Goal: Task Accomplishment & Management: Manage account settings

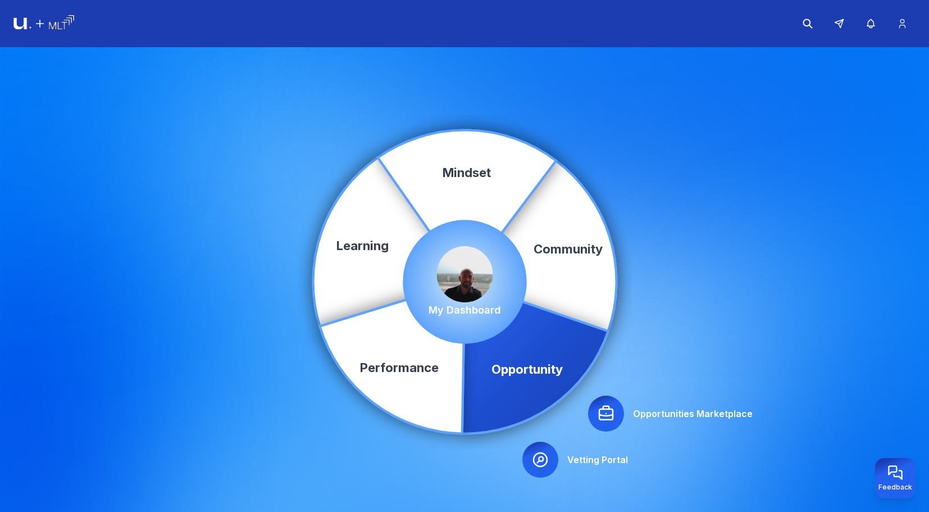
click at [596, 490] on div "Community Learning Opportunity Performance Mindset Opportunities Marketplace Ve…" at bounding box center [464, 281] width 929 height 469
click at [842, 28] on icon at bounding box center [839, 24] width 10 height 10
click at [837, 28] on icon at bounding box center [839, 24] width 10 height 10
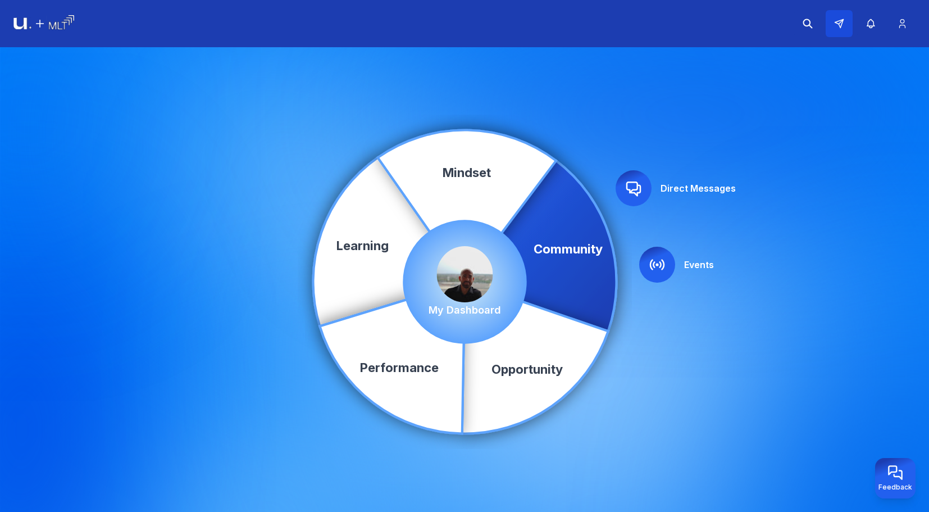
click at [843, 25] on icon at bounding box center [839, 24] width 10 height 10
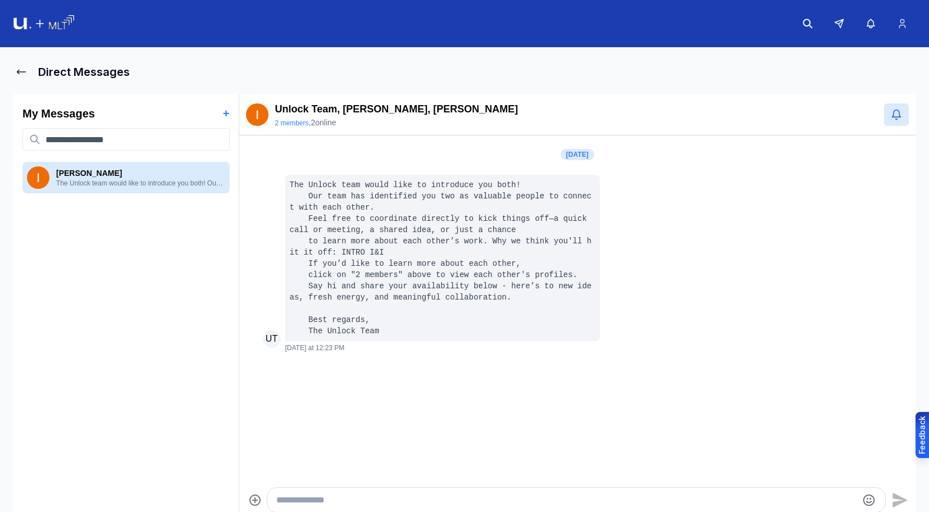
click at [35, 21] on img at bounding box center [43, 23] width 61 height 17
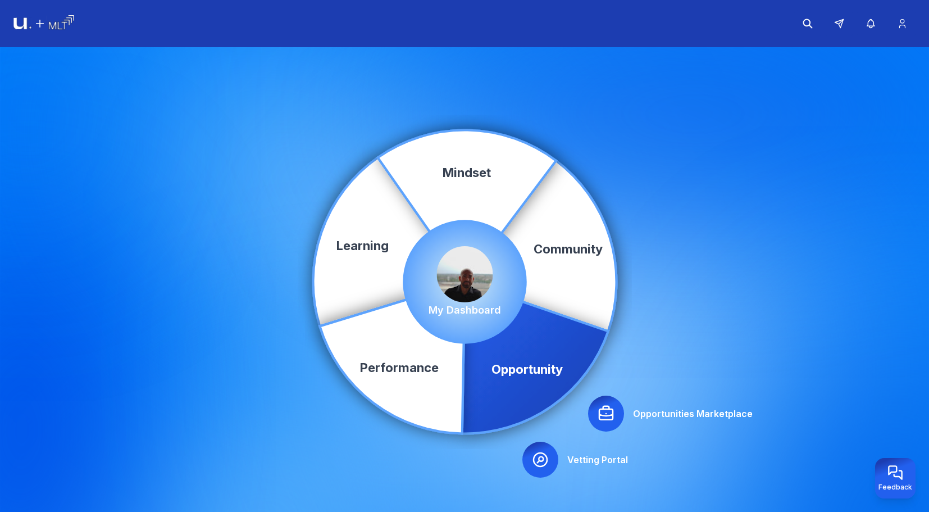
click at [608, 398] on div at bounding box center [606, 414] width 36 height 36
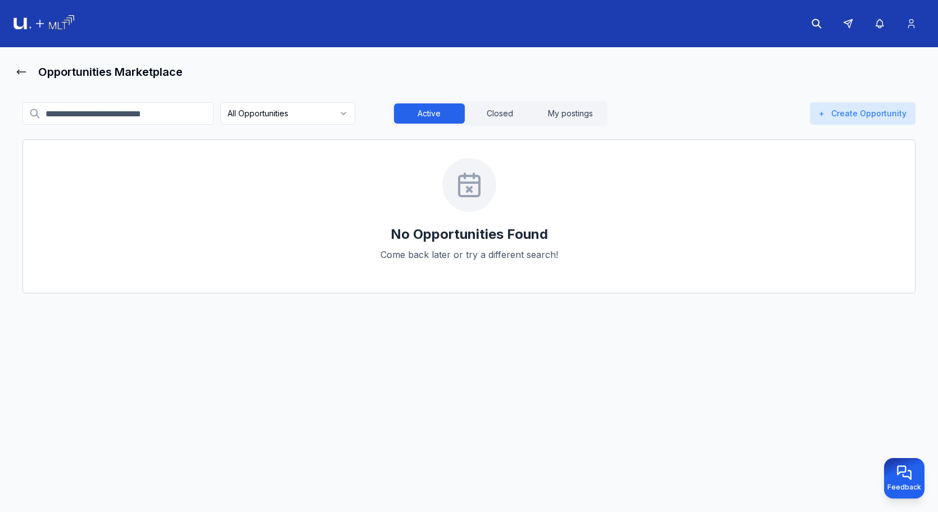
click at [305, 123] on html "Opportunities Marketplace All Opportunities Active Closed My postings + Create …" at bounding box center [469, 256] width 938 height 512
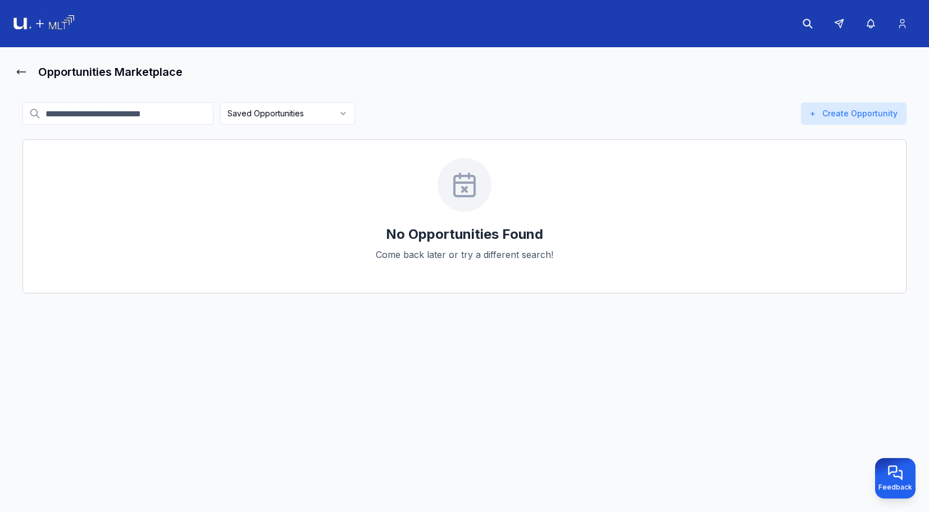
click at [315, 115] on html "Opportunities Marketplace Saved Opportunities Active Closed My postings + Creat…" at bounding box center [464, 256] width 929 height 512
click at [322, 117] on html "Opportunities Marketplace All Opportunities Active Closed My postings + Create …" at bounding box center [464, 256] width 929 height 512
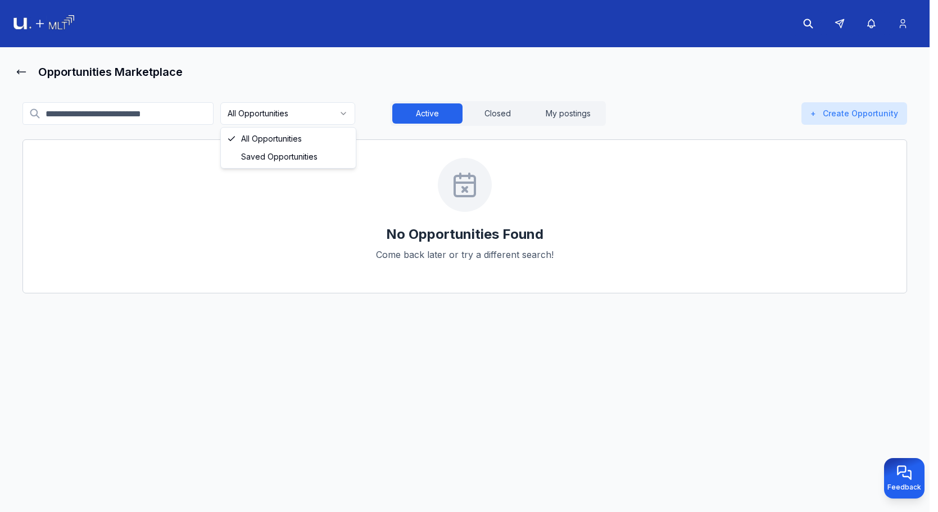
drag, startPoint x: 315, startPoint y: 154, endPoint x: 323, endPoint y: 144, distance: 12.4
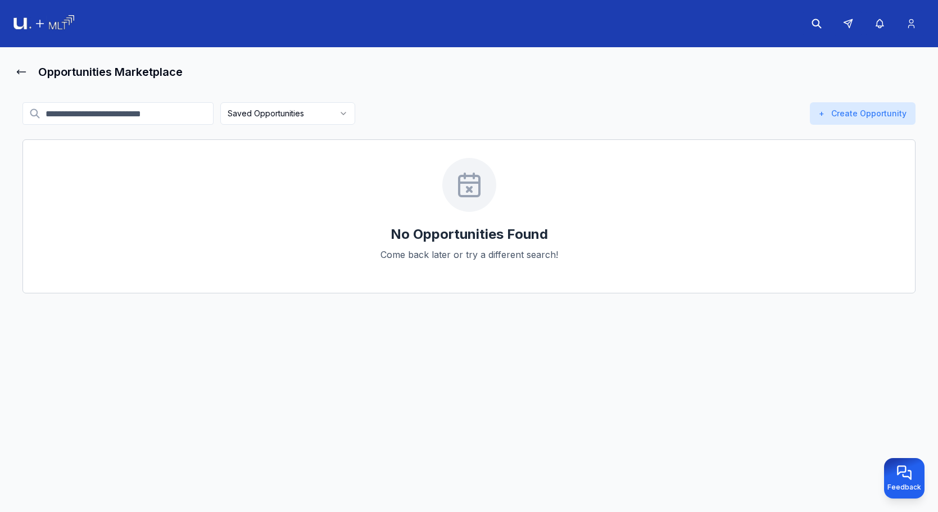
click at [345, 102] on html "Opportunities Marketplace Saved Opportunities Active Closed My postings + Creat…" at bounding box center [469, 256] width 938 height 512
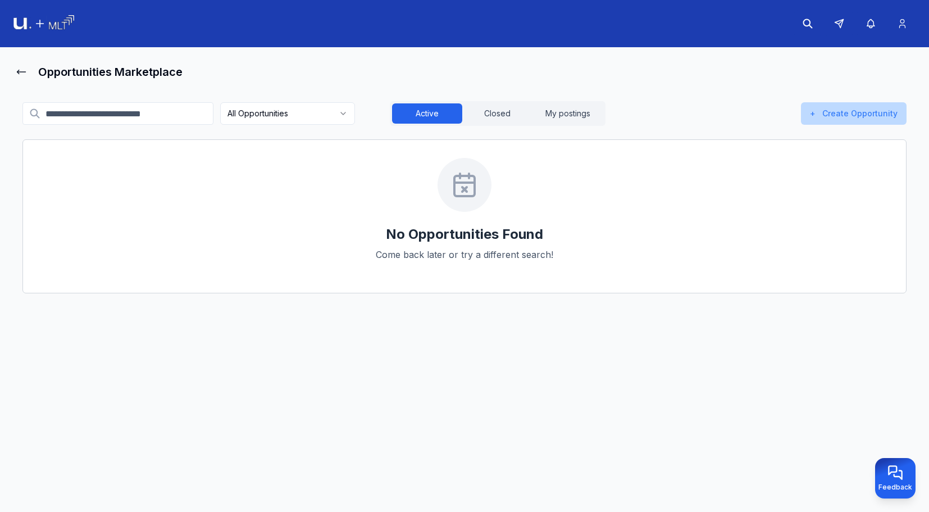
click at [879, 117] on button "+ Create Opportunity" at bounding box center [854, 113] width 106 height 22
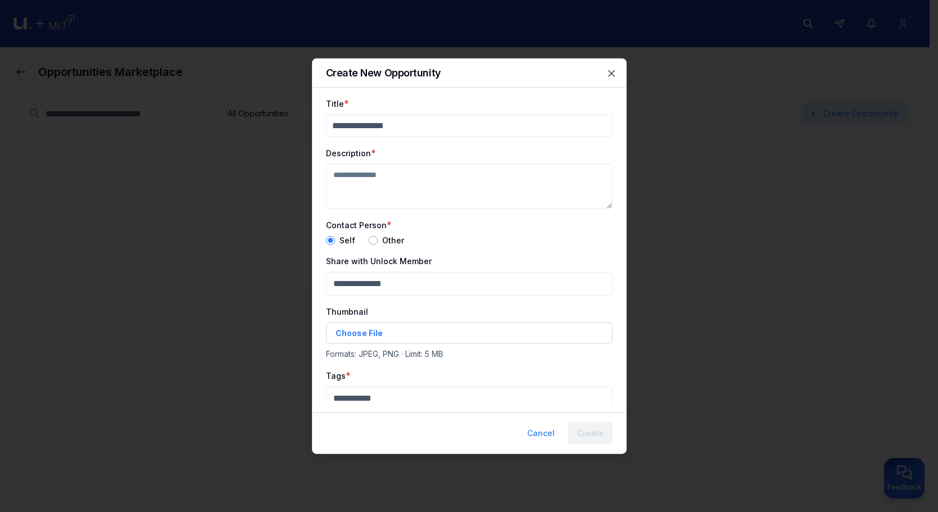
click at [770, 151] on div at bounding box center [469, 256] width 938 height 512
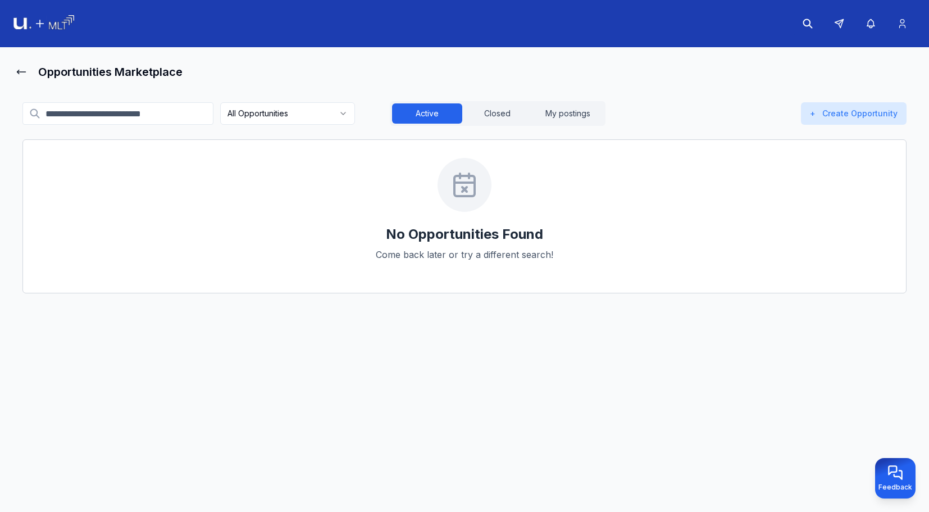
click at [56, 28] on img at bounding box center [43, 23] width 61 height 17
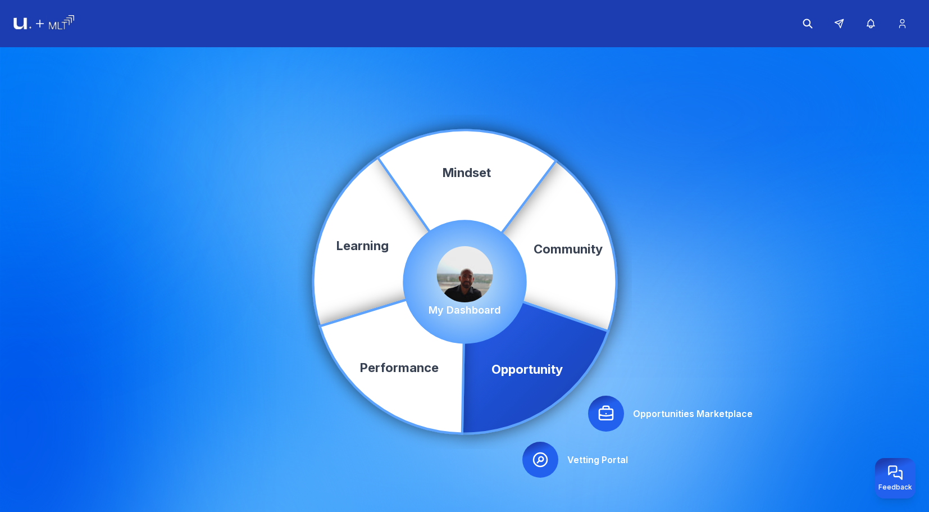
click at [616, 414] on div at bounding box center [606, 414] width 36 height 36
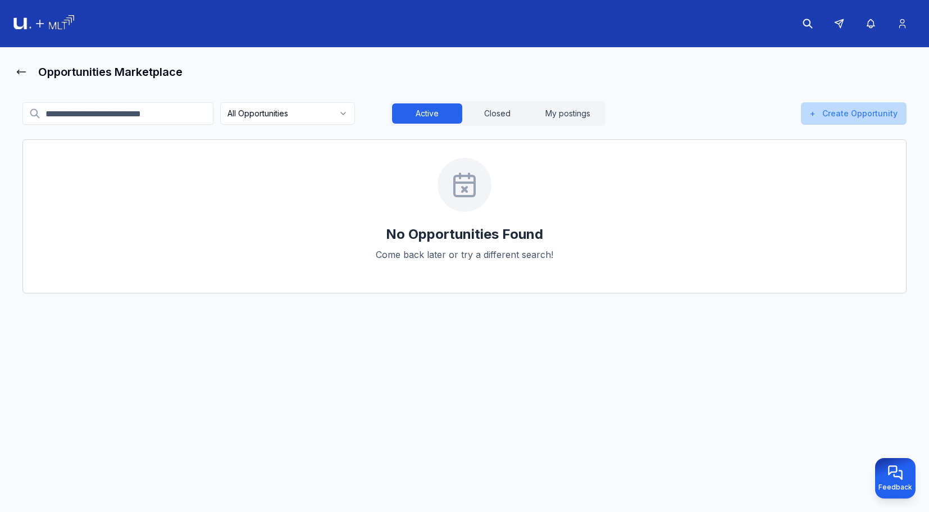
click at [848, 111] on button "+ Create Opportunity" at bounding box center [854, 113] width 106 height 22
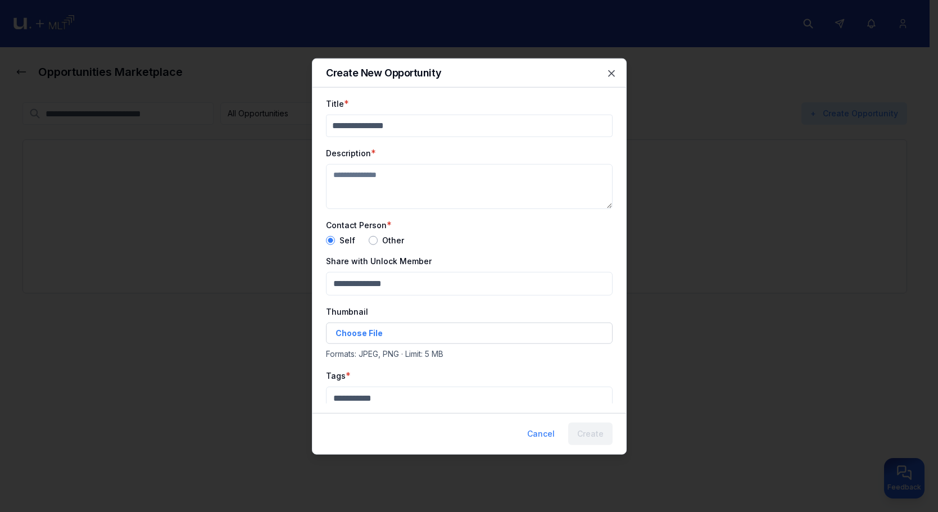
click at [405, 131] on input "Title" at bounding box center [469, 125] width 287 height 22
type input "*"
click at [382, 199] on textarea "Description" at bounding box center [469, 186] width 287 height 45
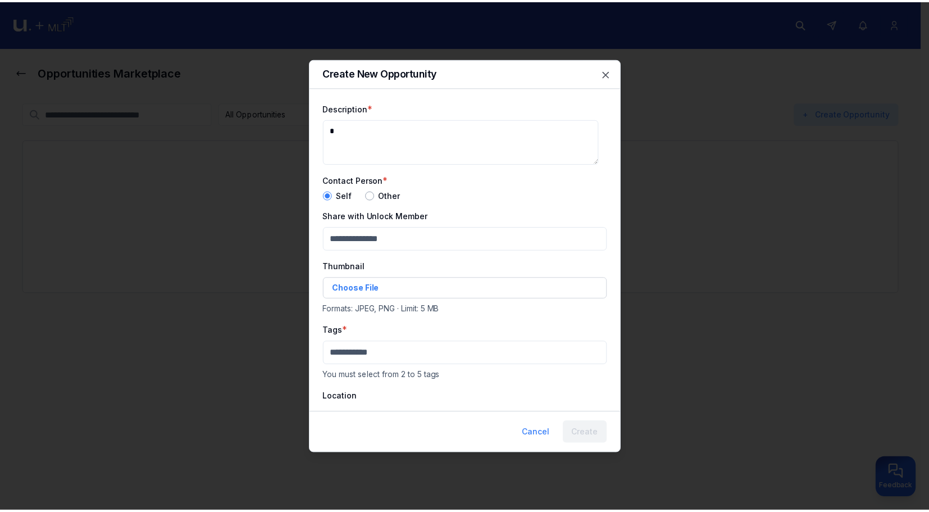
scroll to position [121, 0]
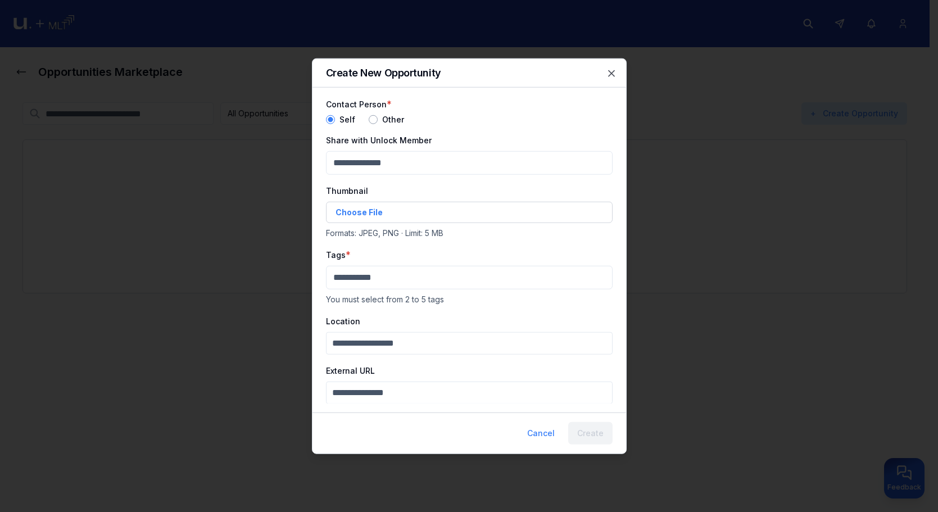
type textarea "*"
click at [392, 282] on body "Opportunities Marketplace All Opportunities Active Closed My postings + Create …" at bounding box center [464, 256] width 929 height 512
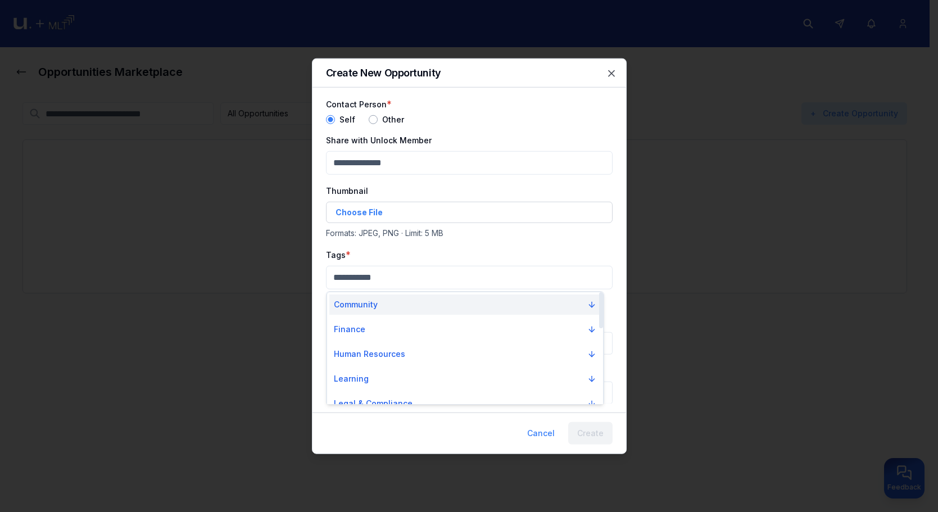
click at [396, 312] on button "Community" at bounding box center [464, 304] width 271 height 20
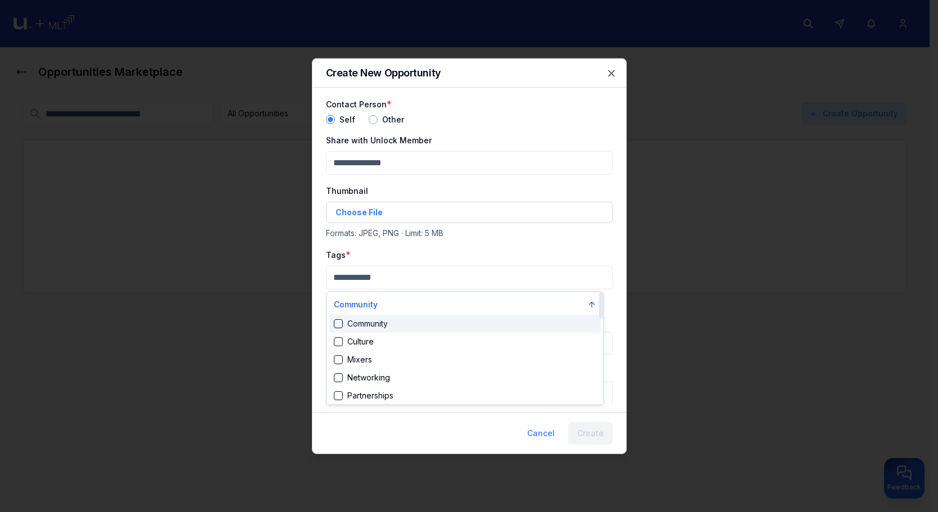
click at [397, 323] on div "Community" at bounding box center [464, 324] width 271 height 18
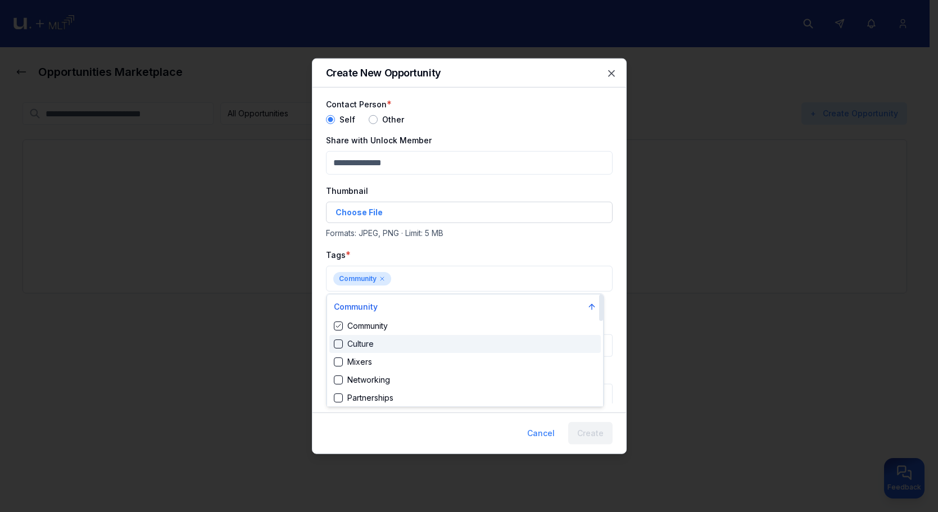
click at [406, 350] on div "Culture" at bounding box center [464, 344] width 271 height 18
click at [406, 352] on div "Culture" at bounding box center [464, 344] width 271 height 18
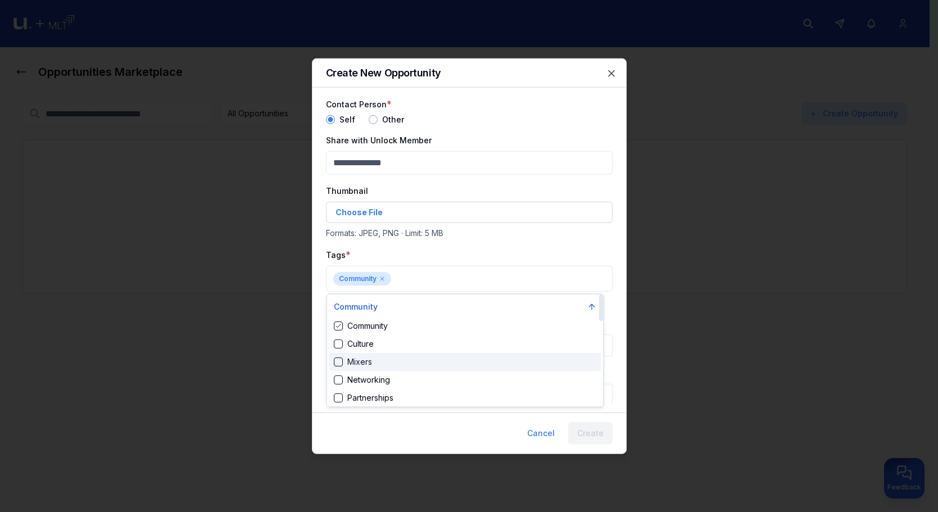
click at [413, 367] on div "Mixers" at bounding box center [464, 362] width 271 height 18
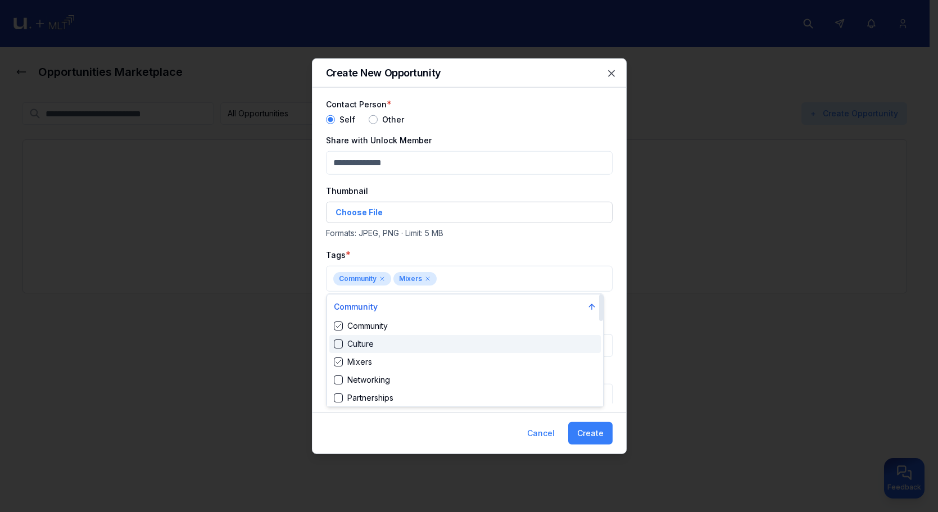
click at [423, 344] on div "Culture" at bounding box center [464, 344] width 271 height 18
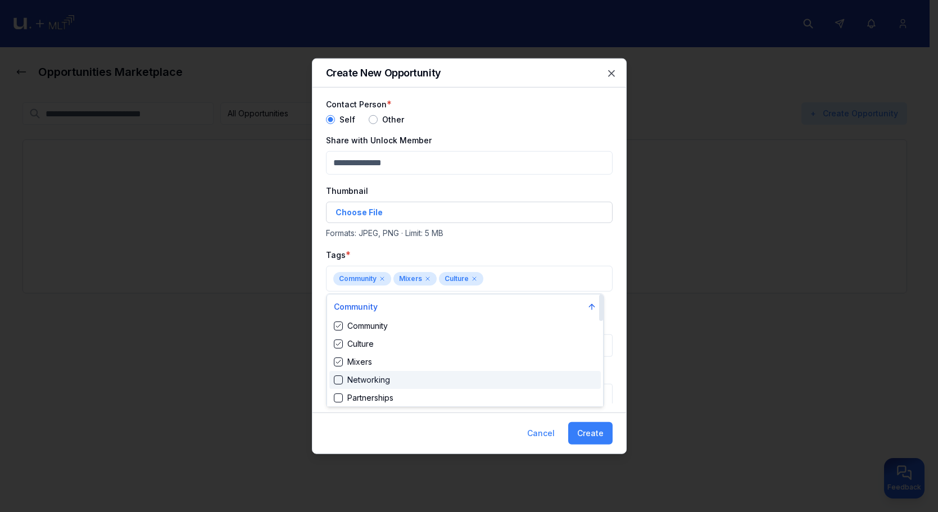
click at [406, 377] on div "Networking" at bounding box center [464, 380] width 271 height 18
click at [410, 393] on div "Partnerships" at bounding box center [464, 398] width 271 height 18
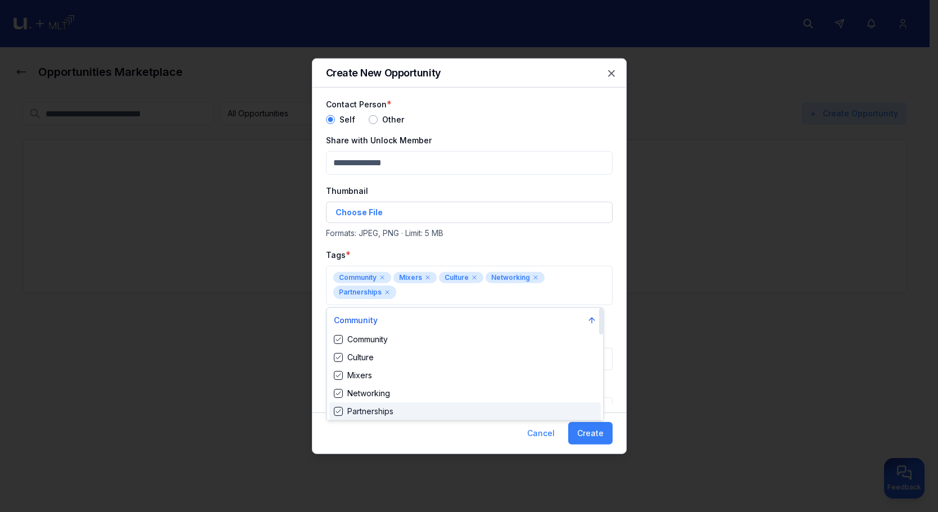
click at [600, 434] on div at bounding box center [469, 256] width 938 height 512
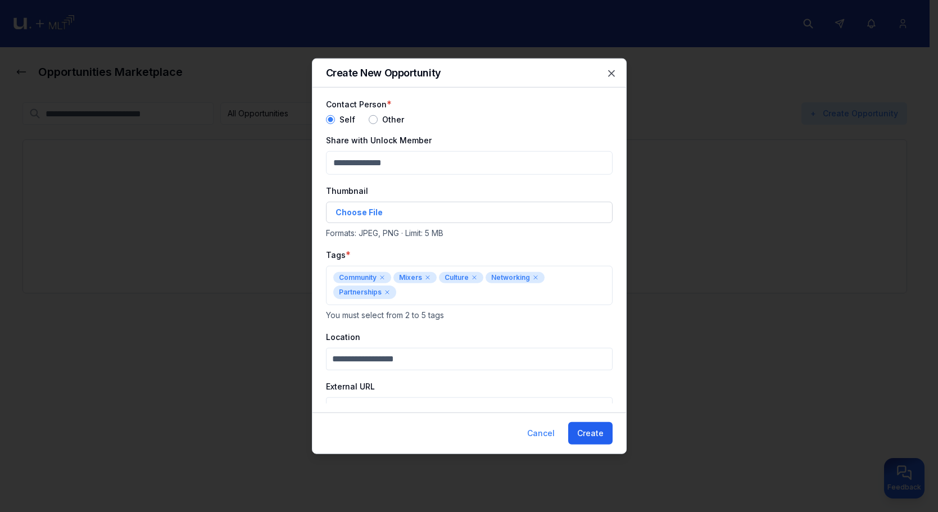
click at [602, 434] on button "Create" at bounding box center [590, 433] width 44 height 22
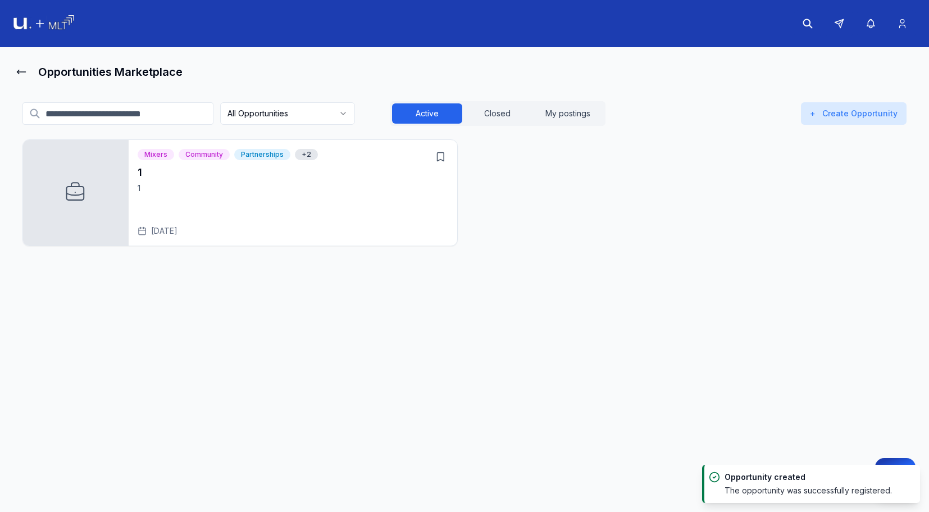
click at [356, 169] on h3 "1" at bounding box center [293, 173] width 311 height 16
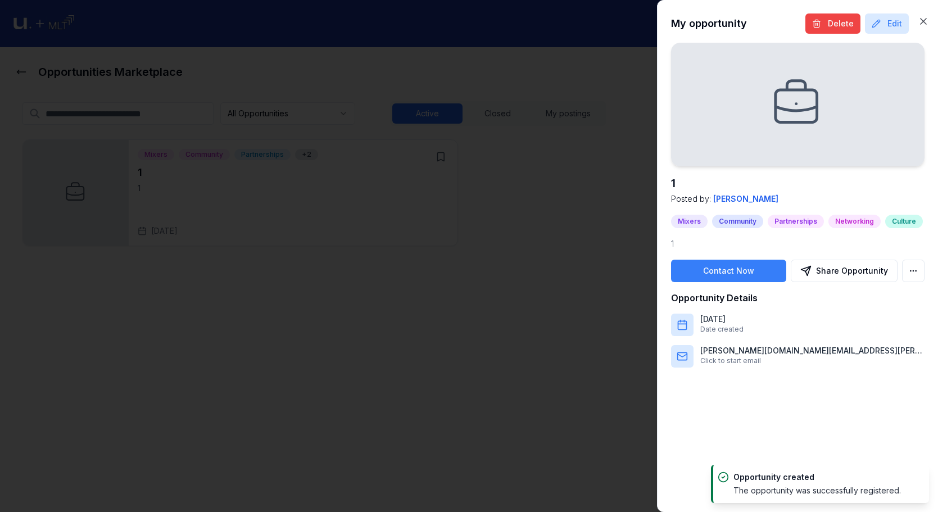
click at [843, 34] on div "My opportunity Delete Edit 1 Posted by: Ivan Petrenko Mixers Community Partners…" at bounding box center [797, 256] width 281 height 512
click at [843, 28] on button "Delete" at bounding box center [832, 23] width 55 height 20
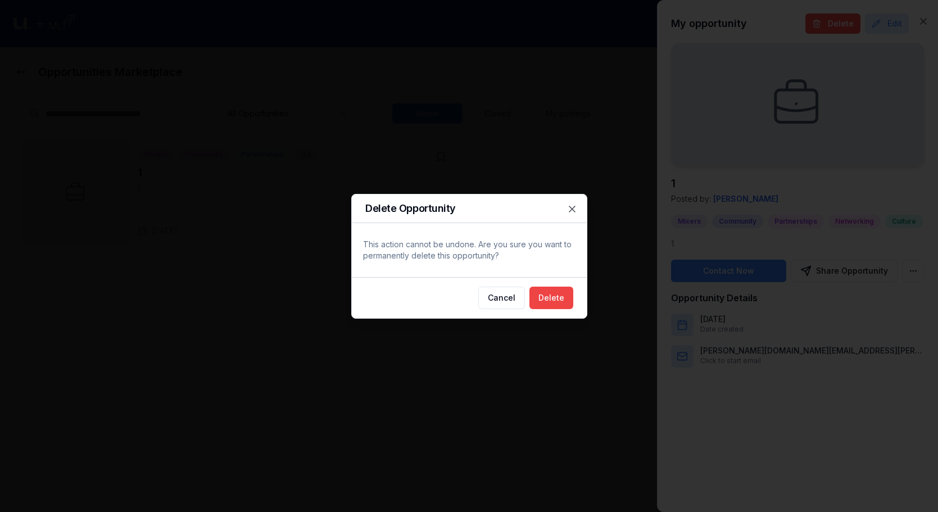
click at [552, 288] on button "Delete" at bounding box center [551, 298] width 44 height 22
click at [553, 291] on div "Cancel Delete" at bounding box center [469, 297] width 235 height 41
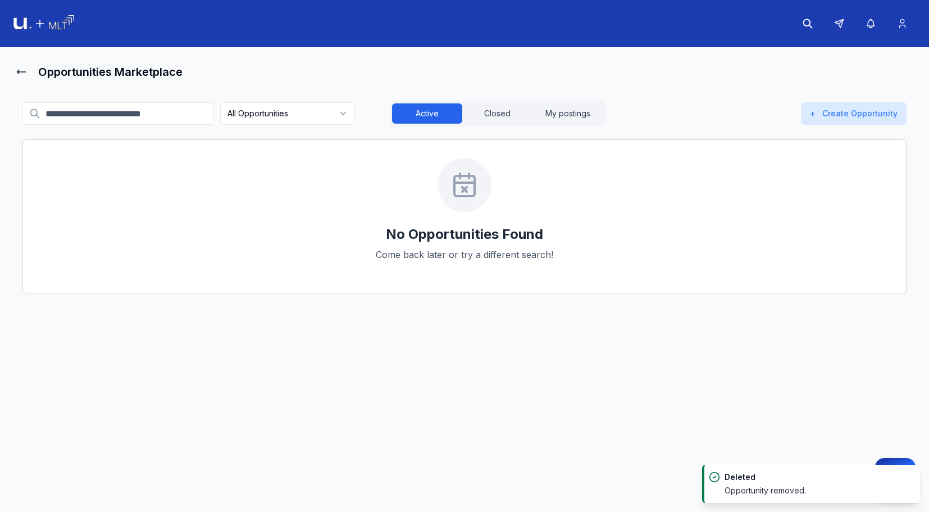
click at [544, 251] on p "Come back later or try a different search!" at bounding box center [465, 254] width 178 height 13
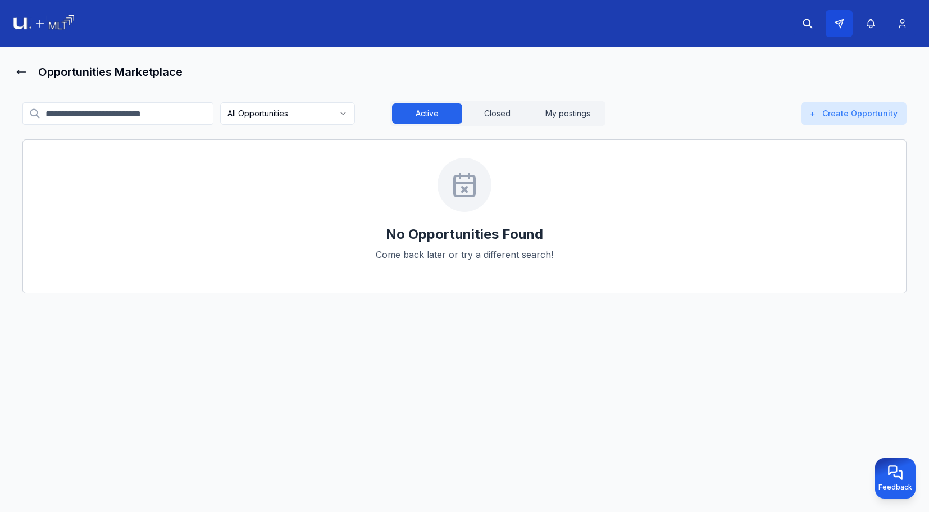
click at [851, 31] on button at bounding box center [839, 23] width 27 height 27
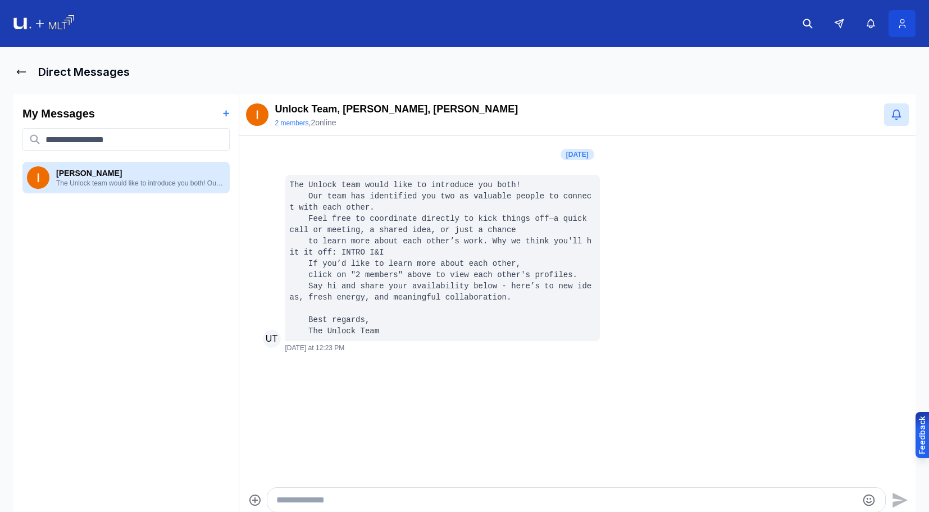
click at [906, 23] on icon at bounding box center [903, 23] width 12 height 11
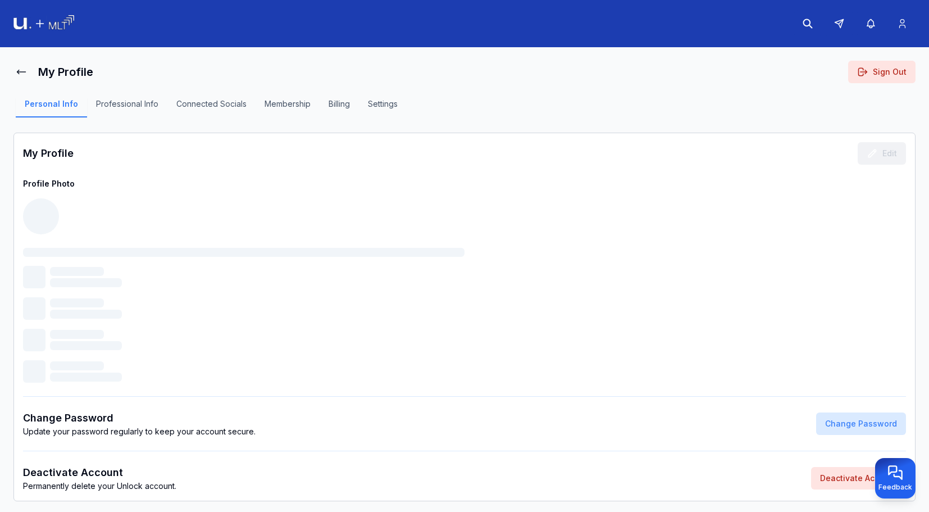
click at [885, 70] on button "Sign Out" at bounding box center [882, 72] width 67 height 22
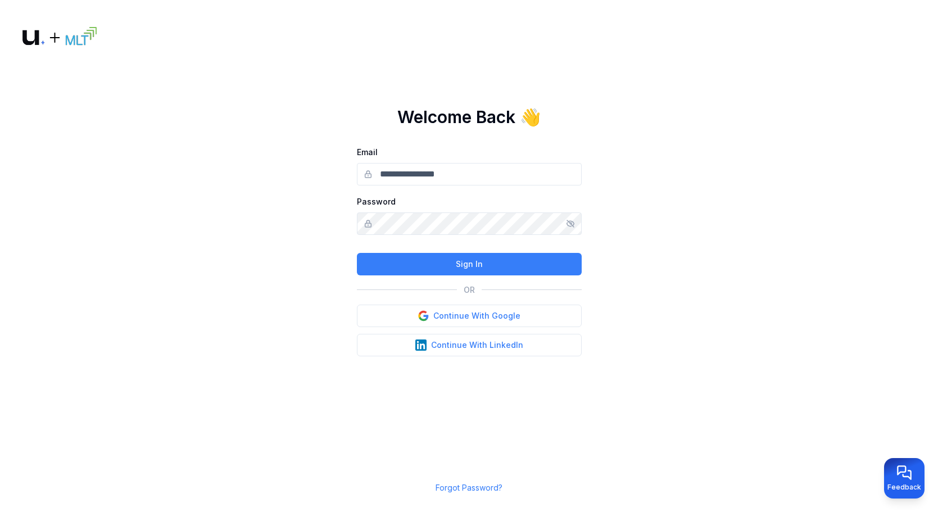
click at [465, 178] on input "Email" at bounding box center [469, 174] width 225 height 22
click at [486, 493] on footer "Forgot Password?" at bounding box center [469, 486] width 67 height 49
click at [481, 482] on footer "Forgot Password?" at bounding box center [469, 486] width 67 height 49
click at [483, 487] on link "Forgot Password?" at bounding box center [469, 488] width 67 height 10
click at [484, 487] on link "Forgot Password?" at bounding box center [469, 488] width 67 height 10
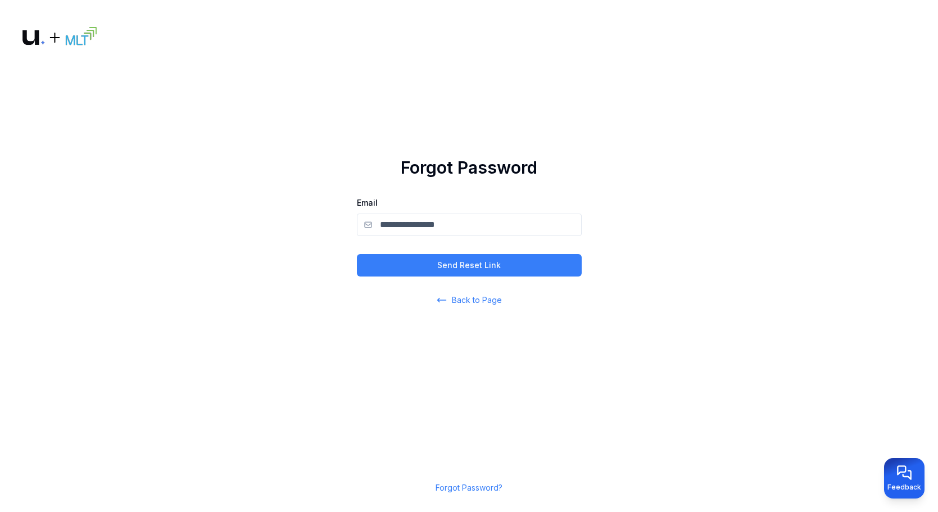
click at [476, 225] on input "Email" at bounding box center [469, 225] width 225 height 22
drag, startPoint x: 512, startPoint y: 211, endPoint x: 512, endPoint y: 219, distance: 8.4
click at [512, 216] on div "Email" at bounding box center [469, 216] width 225 height 40
click at [500, 233] on input "Email" at bounding box center [469, 225] width 225 height 22
click at [436, 221] on input "**********" at bounding box center [469, 225] width 225 height 22
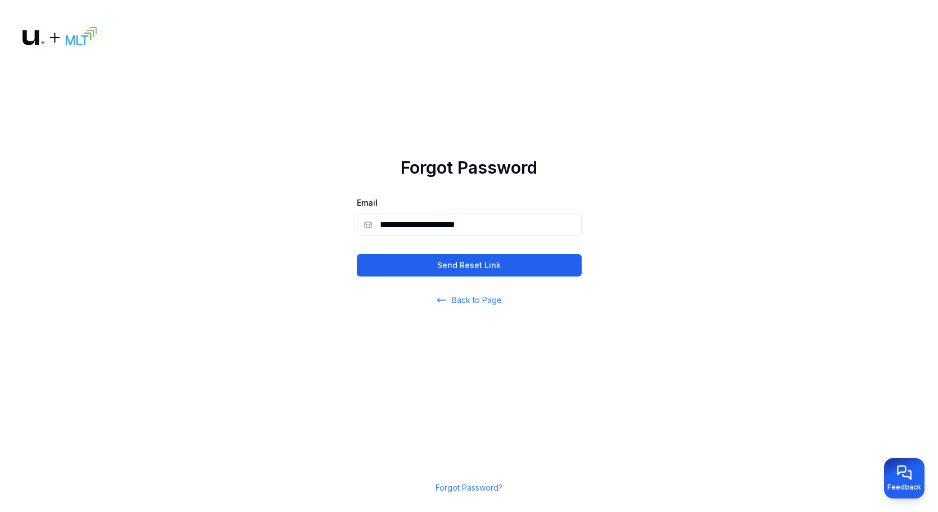
type input "**********"
click at [460, 267] on button "Send Reset Link" at bounding box center [469, 265] width 225 height 22
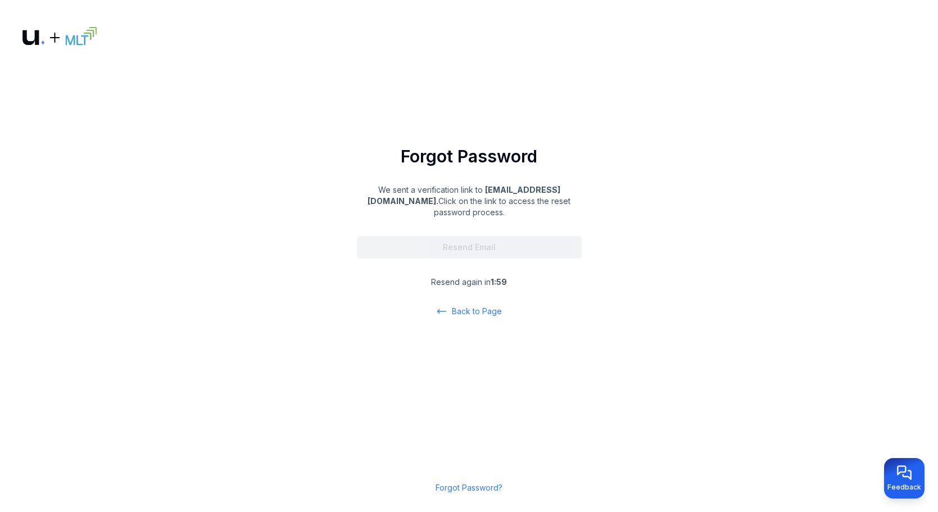
click at [609, 473] on main "Forgot Password We sent a verification link to ivan_ivanych+1@ukr.net . Click o…" at bounding box center [469, 256] width 938 height 512
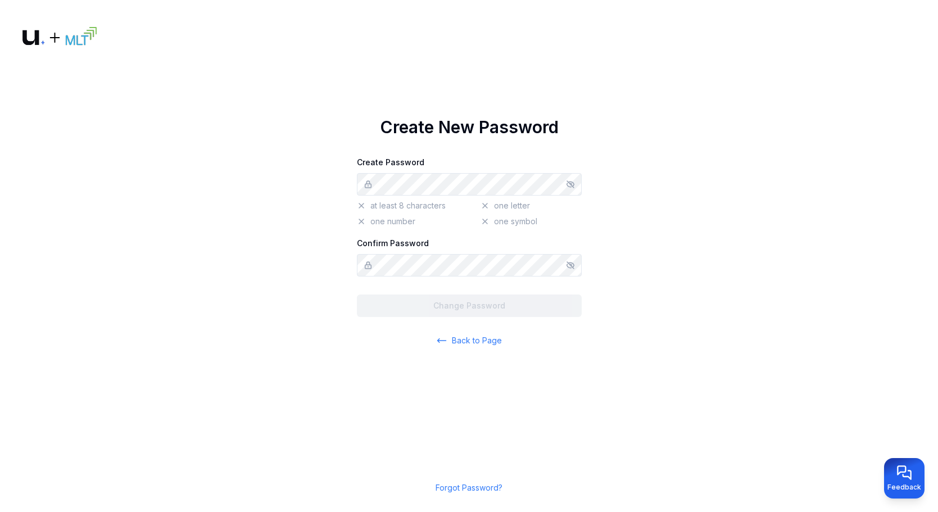
click at [411, 197] on div "at least 8 characters one letter one number one symbol" at bounding box center [469, 200] width 225 height 54
click at [573, 183] on icon "Show/hide password" at bounding box center [570, 184] width 9 height 9
click at [569, 268] on icon "Show/hide password" at bounding box center [570, 265] width 9 height 9
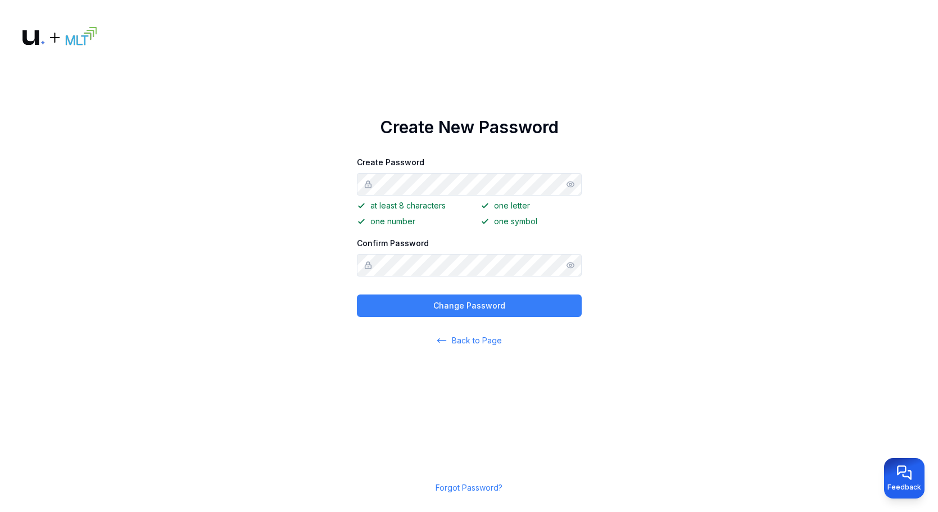
click at [403, 317] on div "Create New Password Create Password at least 8 characters one letter one number…" at bounding box center [469, 231] width 225 height 229
click at [405, 315] on button "Change Password" at bounding box center [469, 305] width 225 height 22
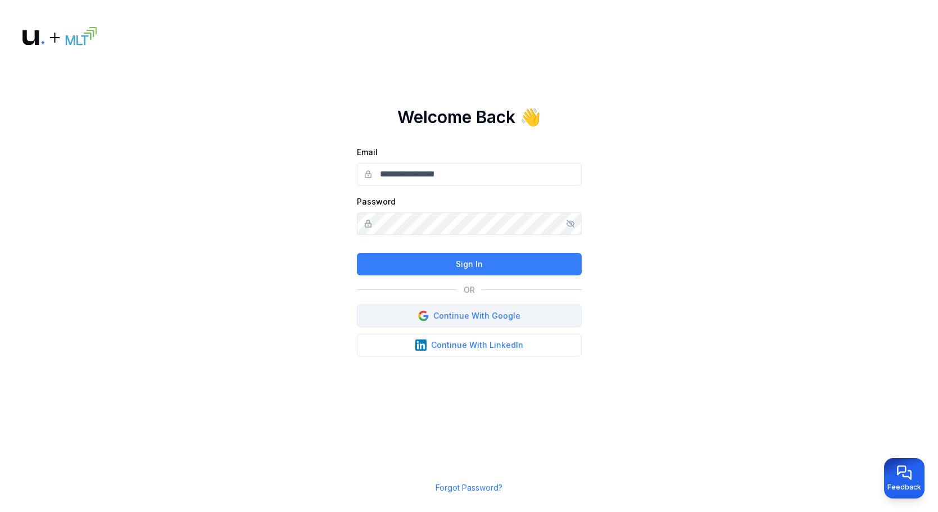
click at [503, 324] on button "Continue With Google" at bounding box center [469, 316] width 225 height 22
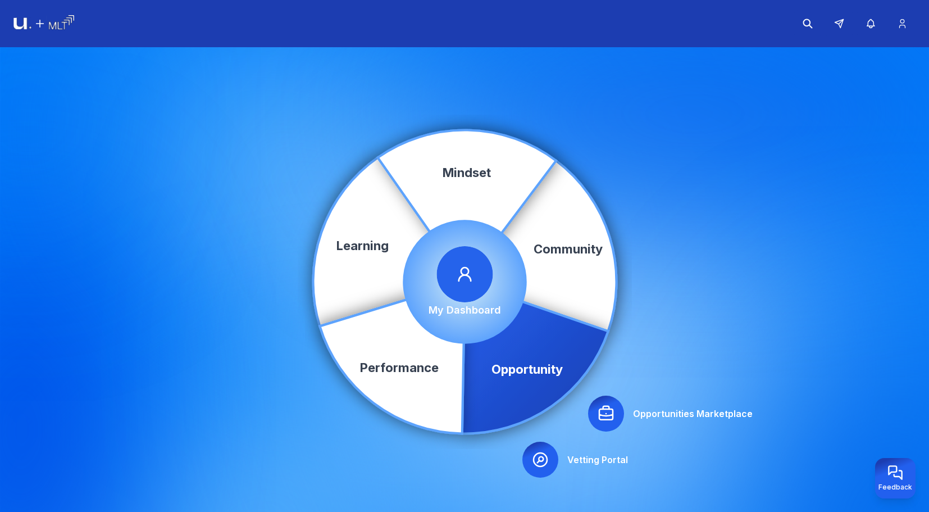
click at [595, 410] on div at bounding box center [606, 414] width 36 height 36
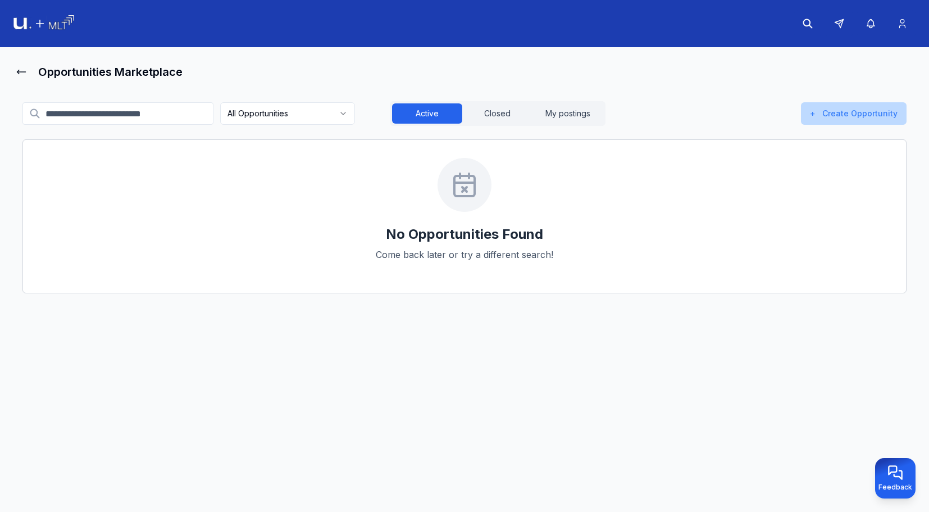
click at [842, 119] on button "+ Create Opportunity" at bounding box center [854, 113] width 106 height 22
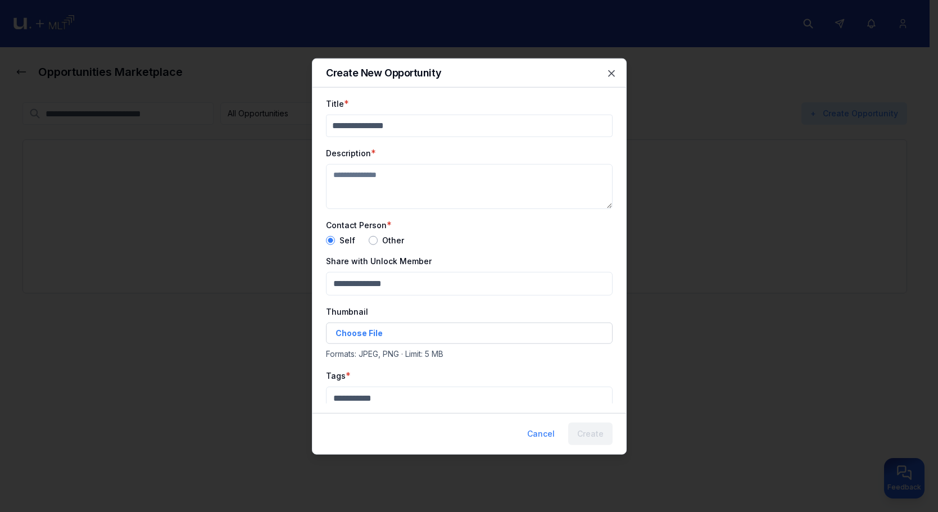
click at [482, 130] on input "Title" at bounding box center [469, 125] width 287 height 22
click at [446, 187] on textarea "Description" at bounding box center [469, 186] width 287 height 45
type button "Self"
click at [442, 118] on input "Title" at bounding box center [469, 125] width 287 height 22
click at [447, 118] on input "*" at bounding box center [469, 125] width 287 height 22
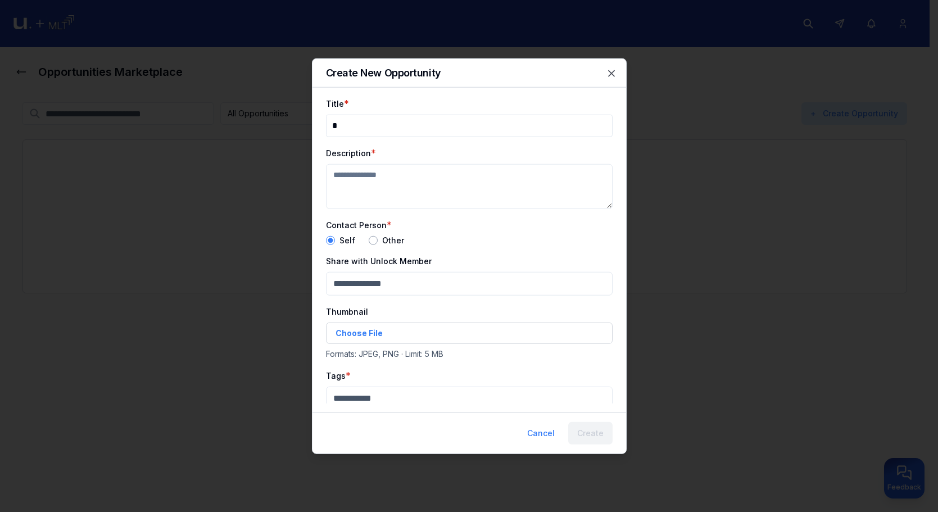
click at [447, 119] on input "*" at bounding box center [469, 125] width 287 height 22
drag, startPoint x: 447, startPoint y: 119, endPoint x: 444, endPoint y: 128, distance: 9.6
click at [447, 123] on input "*" at bounding box center [469, 125] width 287 height 22
type input "*"
click at [427, 194] on textarea "Description" at bounding box center [469, 186] width 287 height 45
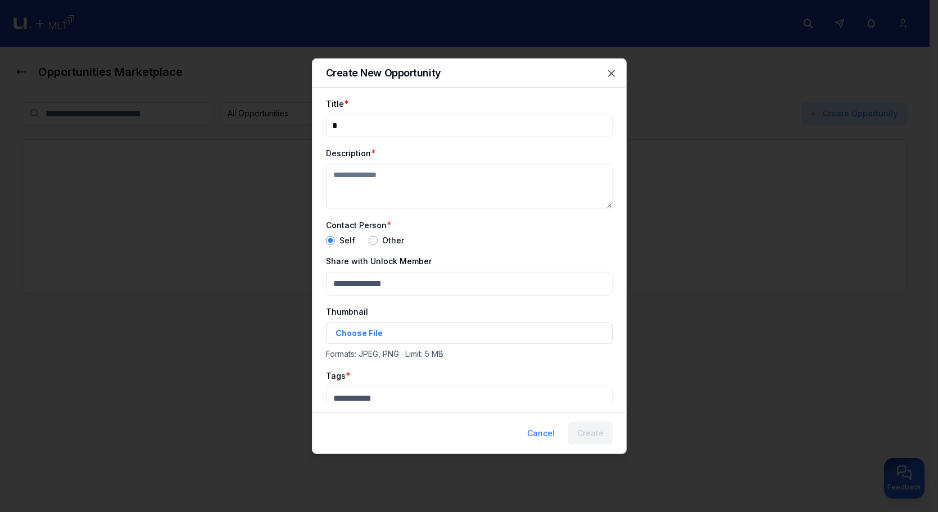
type textarea "*"
click at [709, 170] on div at bounding box center [469, 256] width 938 height 512
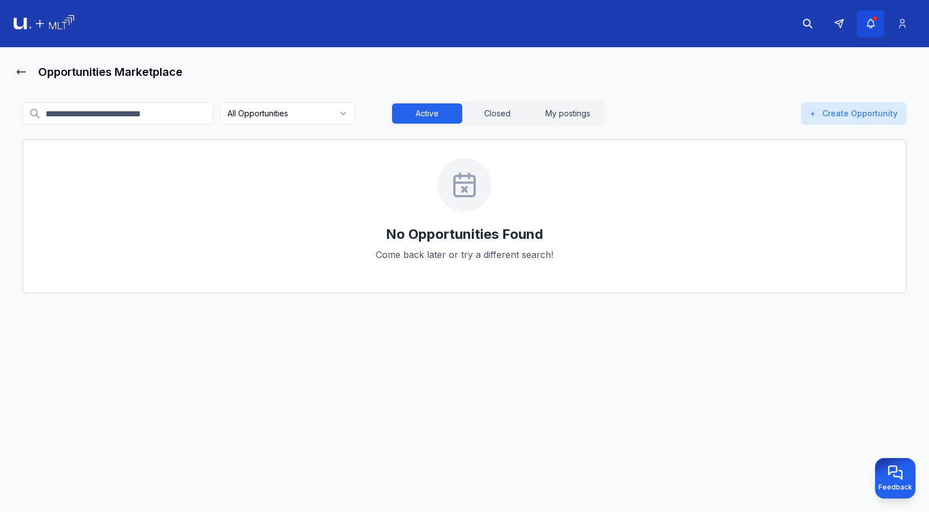
click at [870, 33] on button "button" at bounding box center [871, 23] width 27 height 27
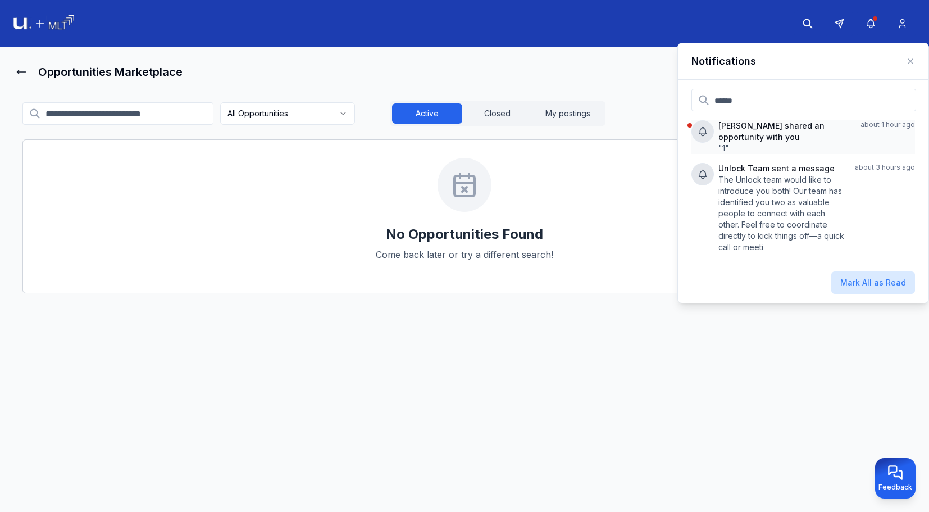
click at [776, 132] on p "Ivan P shared an opportunity with you" at bounding box center [785, 131] width 133 height 22
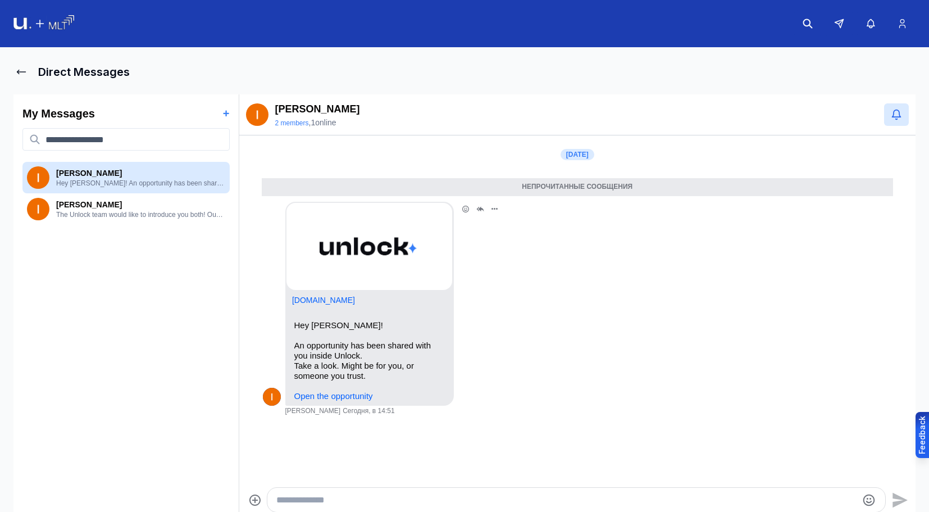
click at [346, 397] on link "Open the opportunity" at bounding box center [333, 396] width 79 height 10
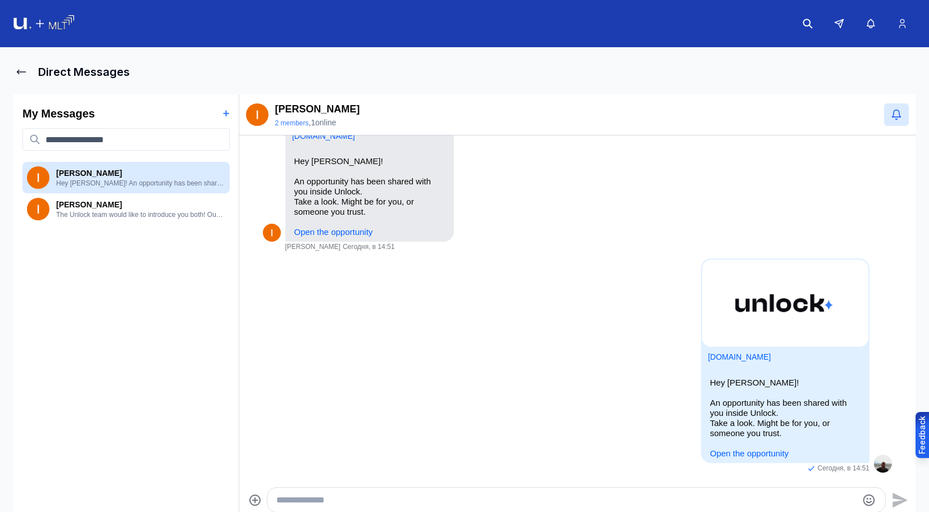
click at [37, 24] on img at bounding box center [43, 23] width 61 height 17
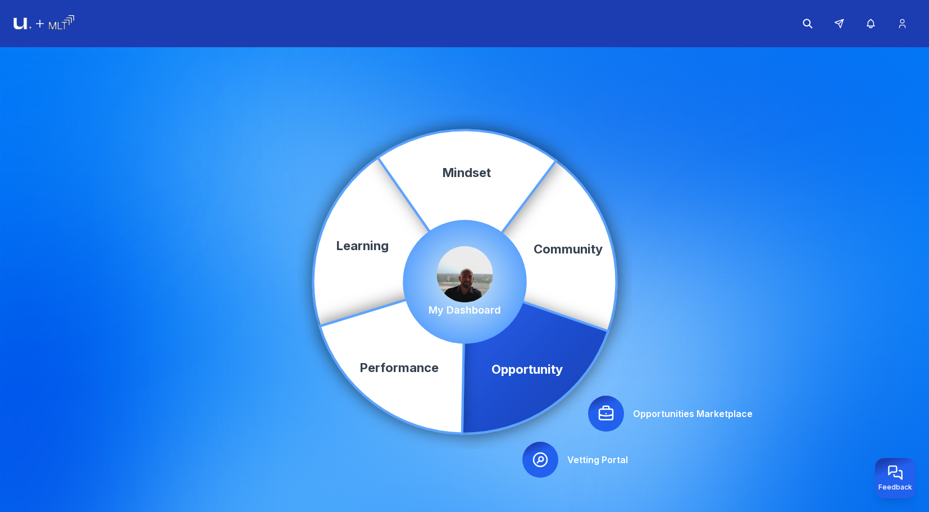
click at [591, 407] on div at bounding box center [606, 414] width 36 height 36
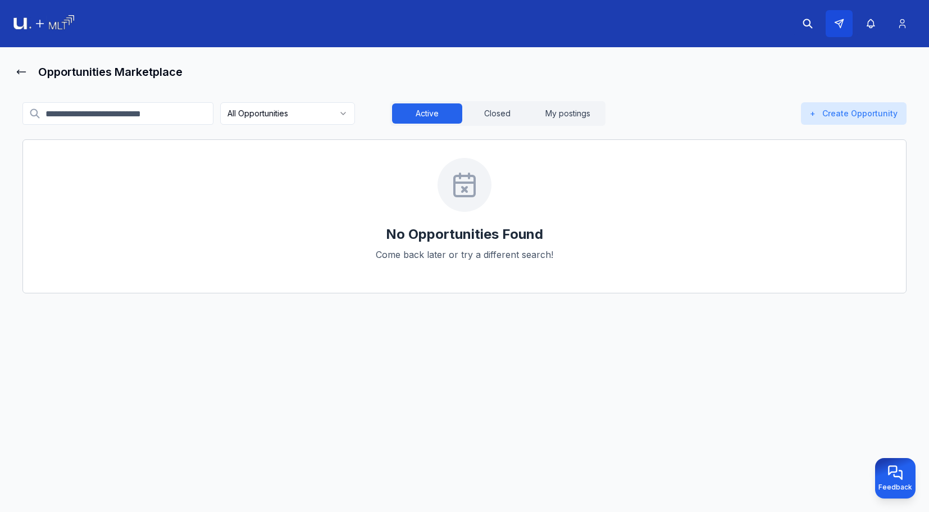
click at [844, 31] on button at bounding box center [839, 23] width 27 height 27
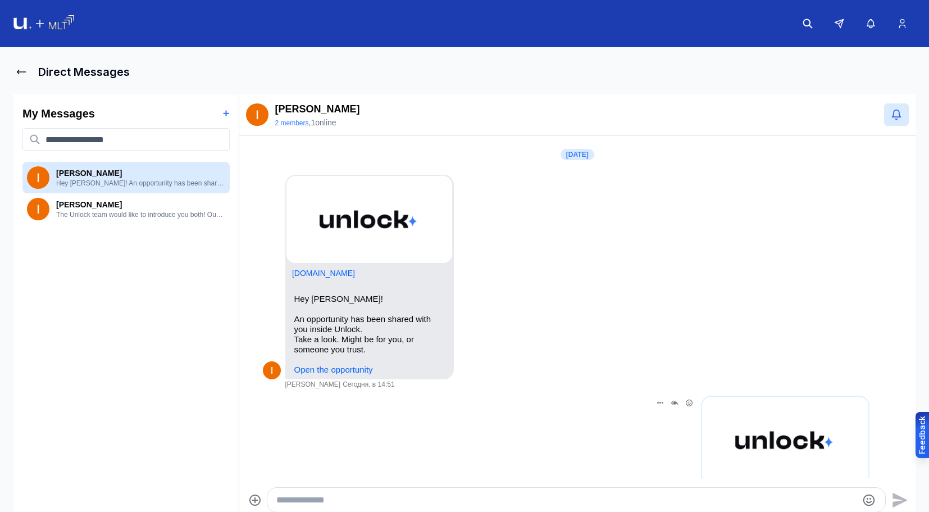
scroll to position [138, 0]
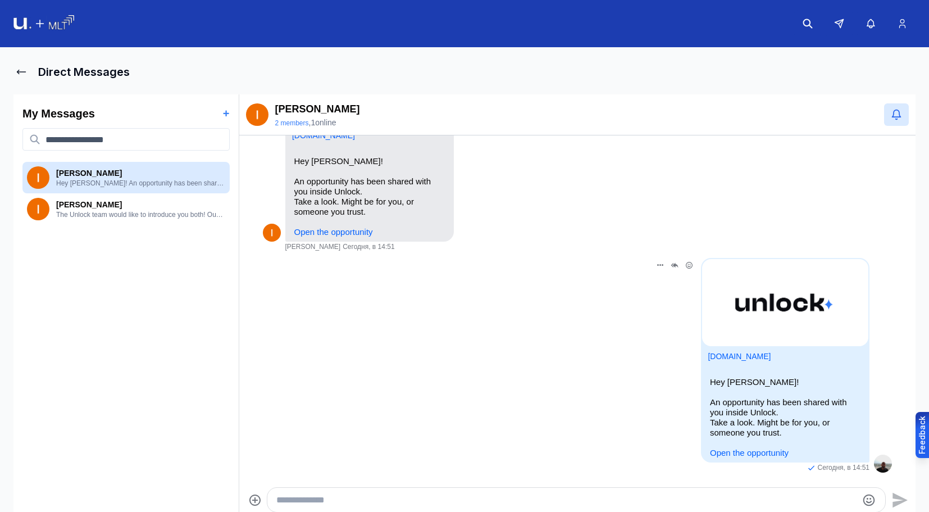
click at [764, 453] on link "Open the opportunity" at bounding box center [749, 453] width 79 height 10
click at [28, 16] on img at bounding box center [43, 23] width 61 height 17
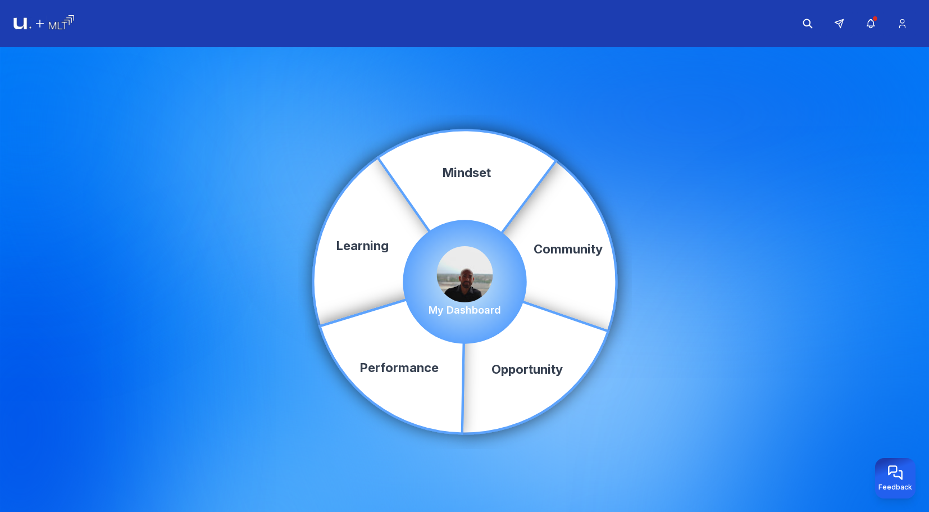
click at [69, 10] on header at bounding box center [464, 23] width 929 height 47
click at [58, 32] on img at bounding box center [43, 23] width 61 height 17
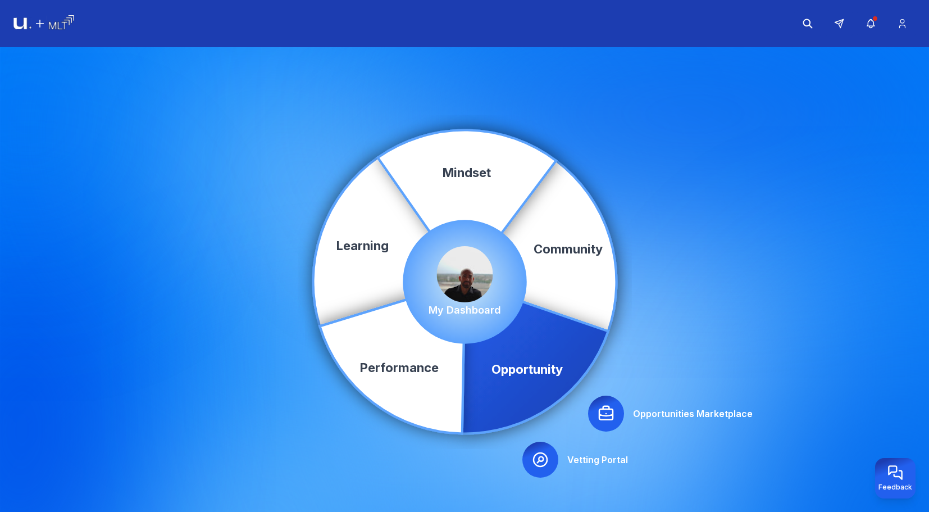
click at [613, 410] on icon at bounding box center [606, 412] width 13 height 13
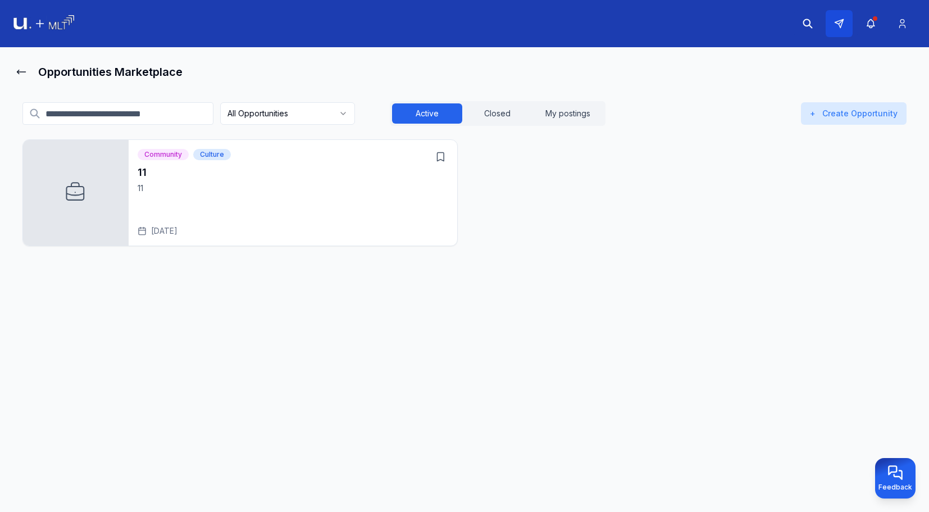
drag, startPoint x: 837, startPoint y: 19, endPoint x: 834, endPoint y: 24, distance: 6.3
click at [836, 20] on icon at bounding box center [839, 24] width 10 height 10
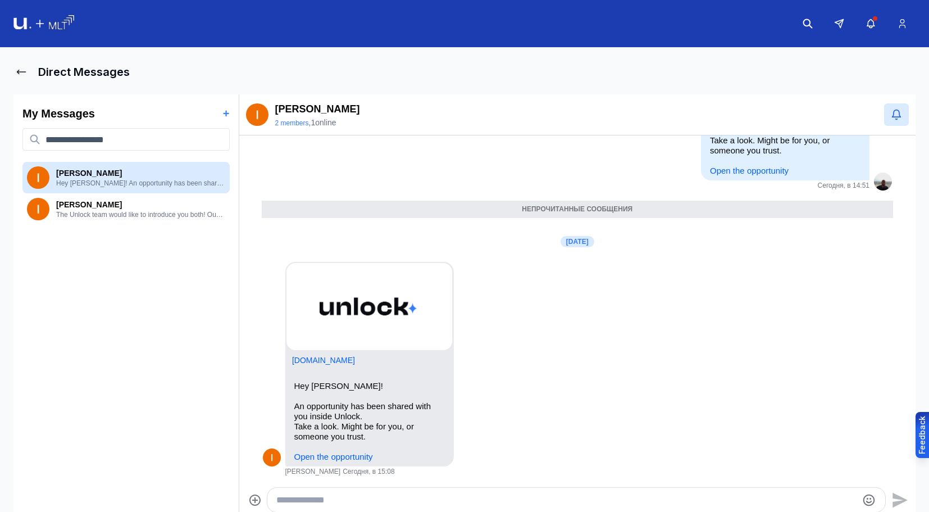
scroll to position [645, 0]
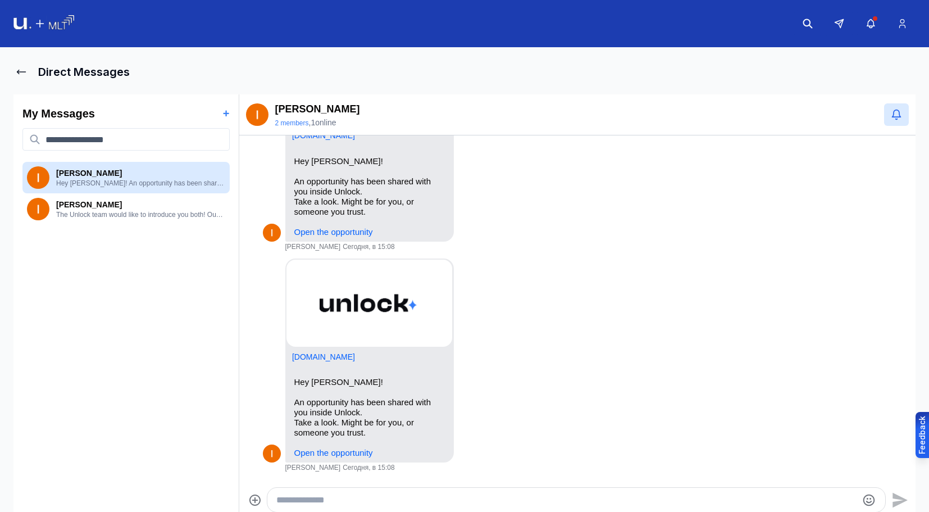
click at [70, 22] on img at bounding box center [43, 23] width 61 height 17
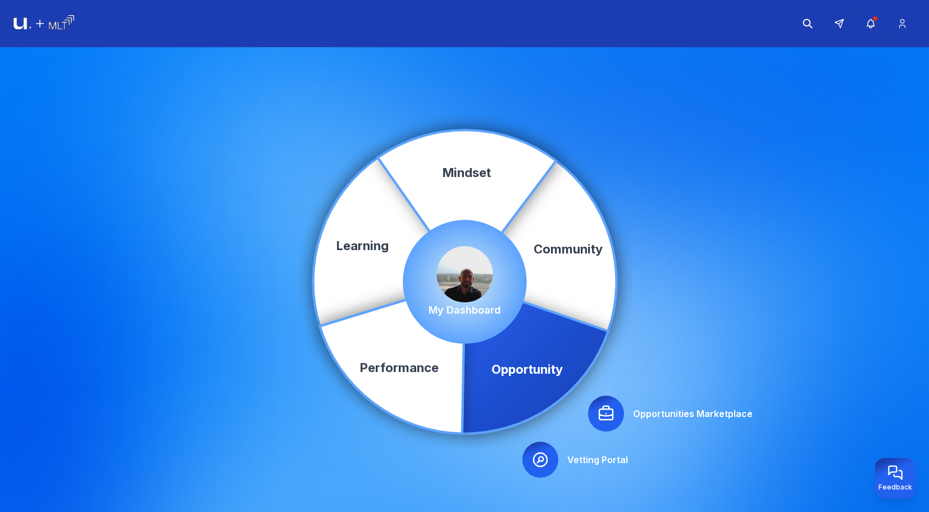
click at [611, 422] on icon at bounding box center [606, 414] width 18 height 18
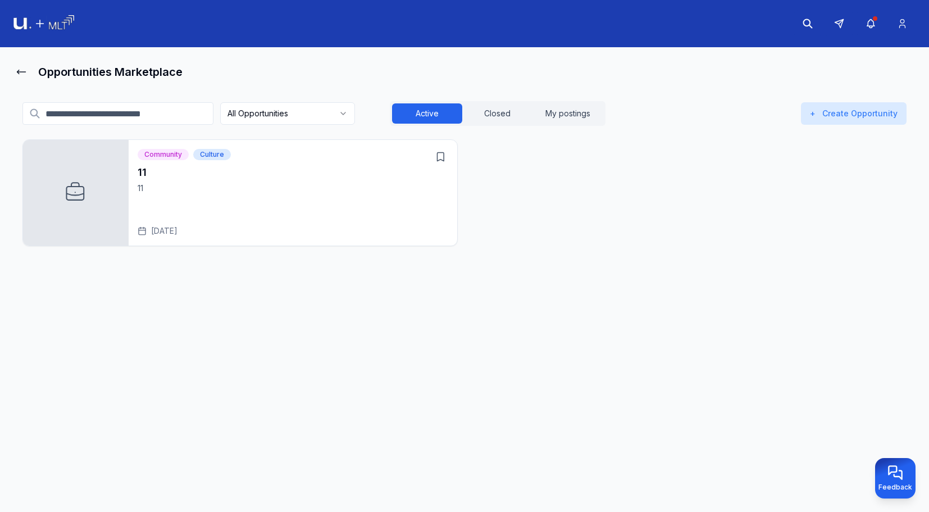
click at [202, 163] on div "Community Culture 11 11 Aug 19, 2025" at bounding box center [293, 193] width 329 height 106
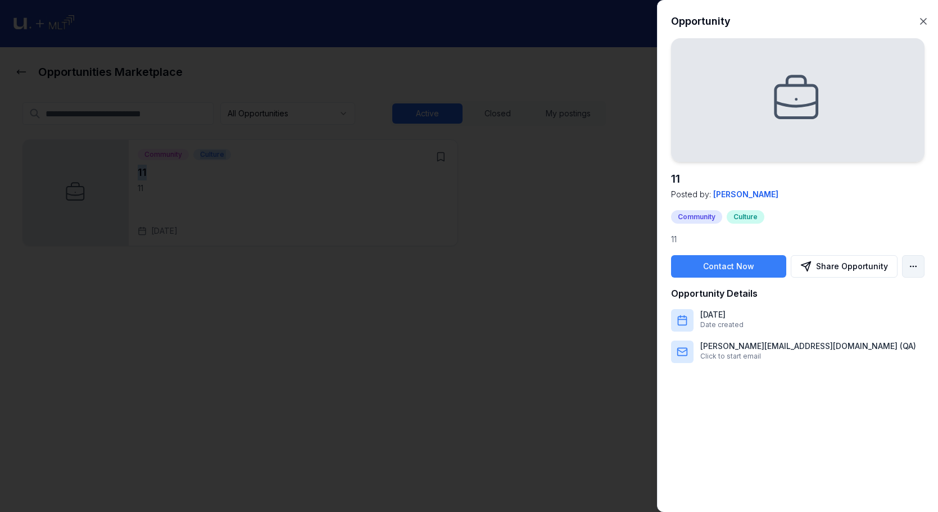
click at [909, 267] on body "Opportunities Marketplace All Opportunities Active Closed My postings + Create …" at bounding box center [464, 256] width 929 height 512
click at [893, 173] on div at bounding box center [469, 256] width 938 height 512
click at [543, 158] on div at bounding box center [469, 256] width 938 height 512
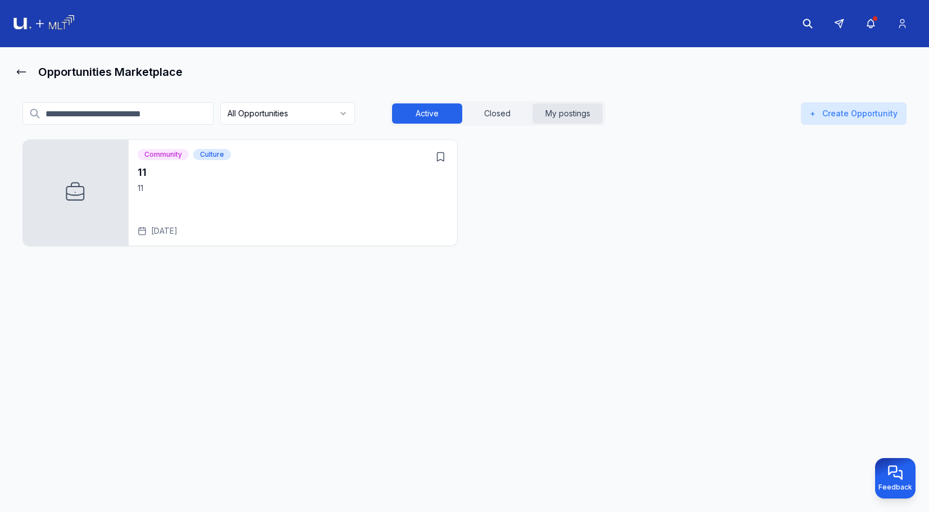
click at [568, 112] on button "My postings" at bounding box center [568, 113] width 70 height 20
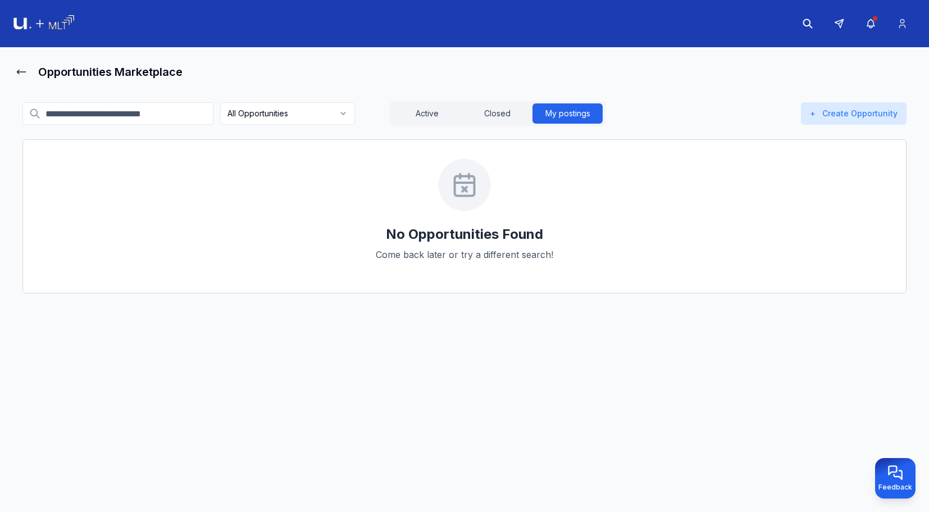
drag, startPoint x: 412, startPoint y: 120, endPoint x: 416, endPoint y: 130, distance: 10.1
click at [413, 120] on button "Active" at bounding box center [427, 113] width 70 height 20
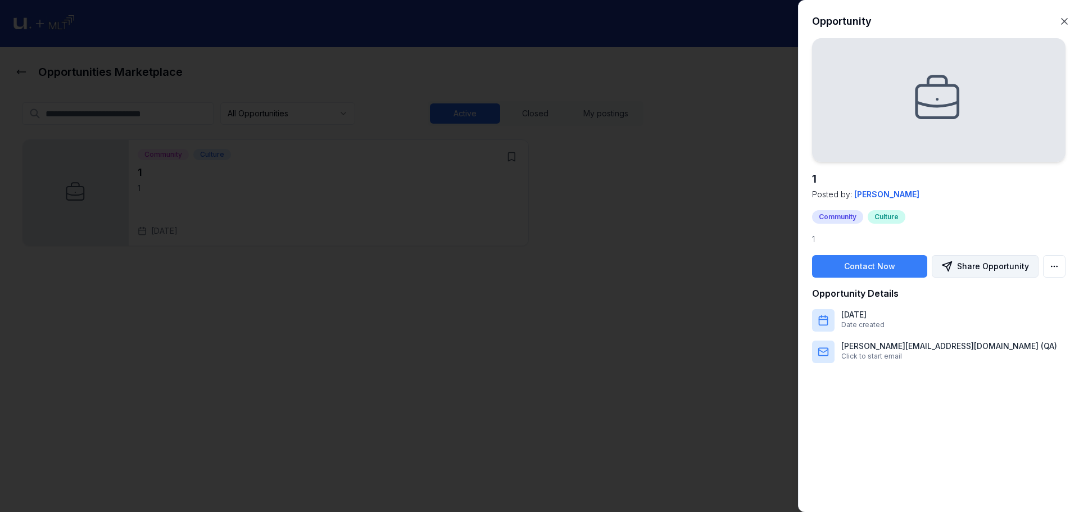
click at [990, 269] on button "Share Opportunity" at bounding box center [985, 266] width 107 height 22
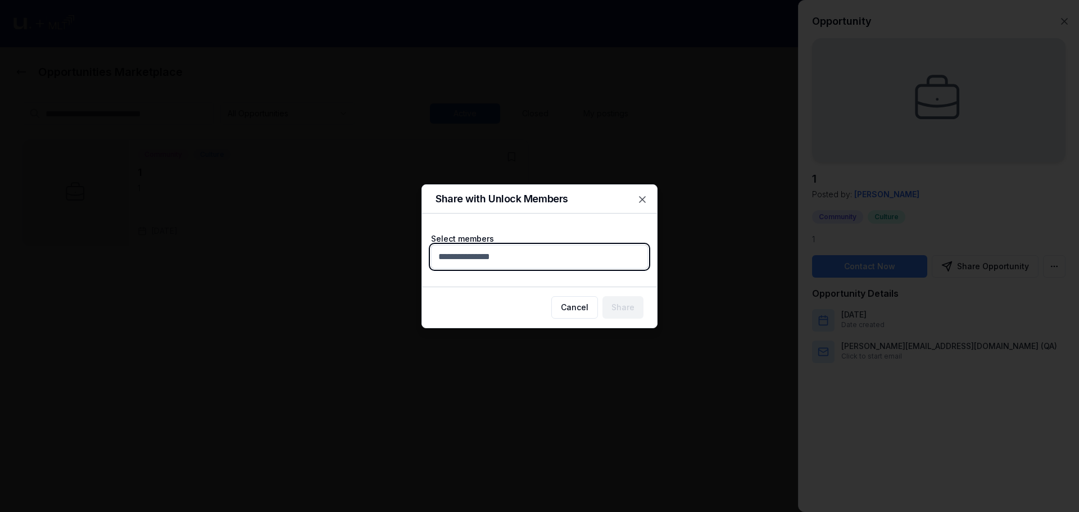
click at [550, 260] on body "Opportunities Marketplace All Opportunities Active Closed My postings + Create …" at bounding box center [535, 256] width 1070 height 512
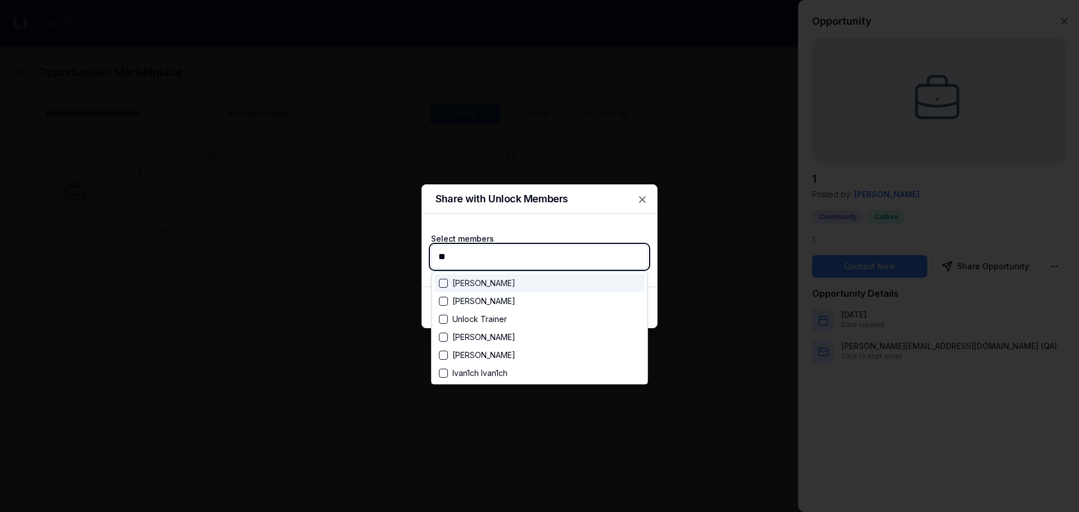
type input "***"
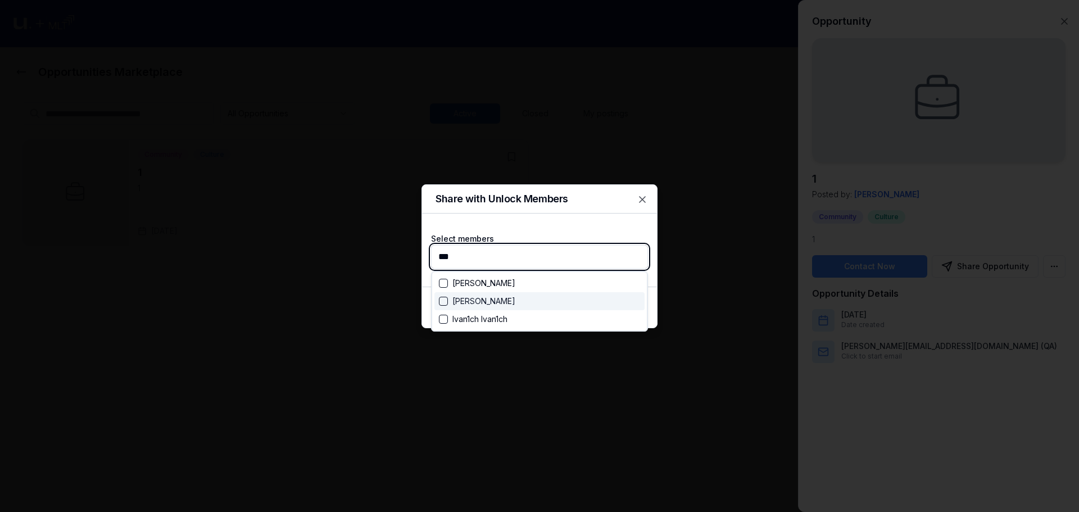
click at [497, 303] on div "[PERSON_NAME]" at bounding box center [539, 301] width 210 height 18
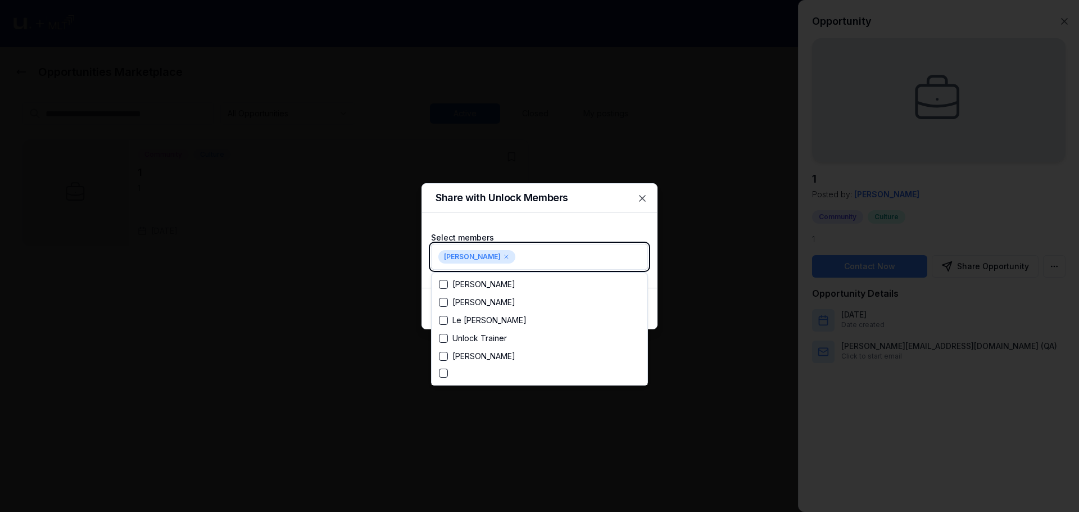
scroll to position [104, 0]
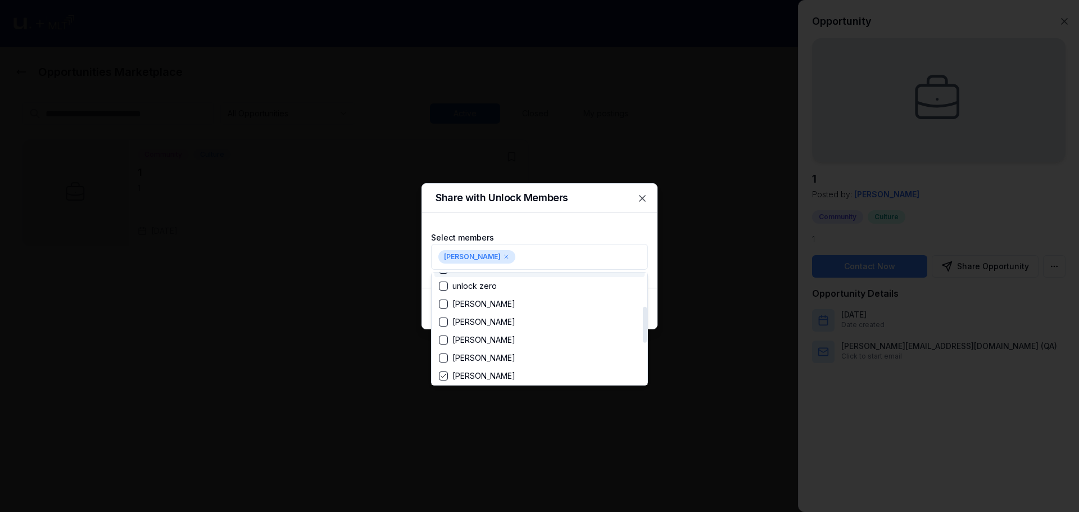
click at [568, 243] on div at bounding box center [539, 256] width 1079 height 512
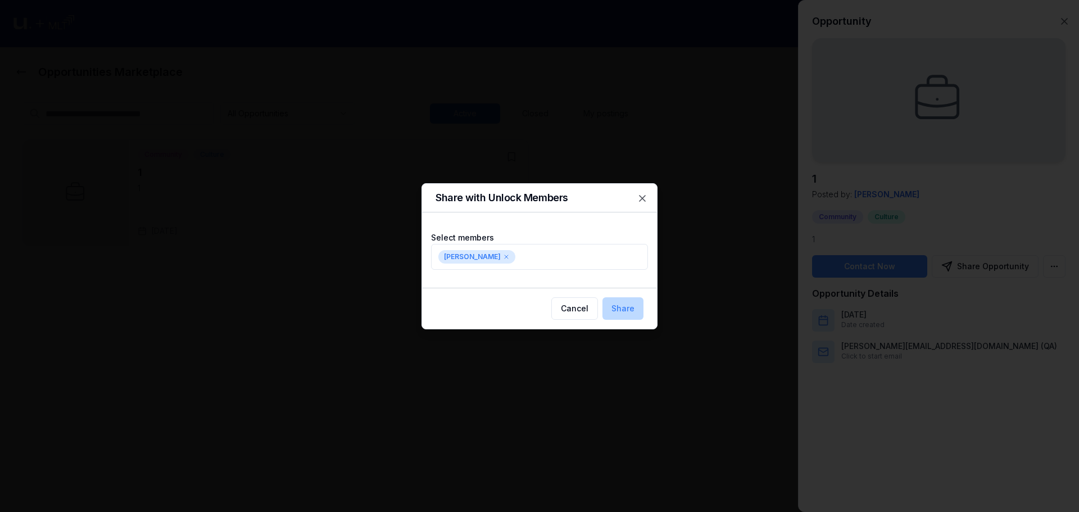
click at [629, 297] on div "Cancel Share" at bounding box center [539, 308] width 235 height 41
click at [634, 306] on button "Share" at bounding box center [622, 308] width 41 height 22
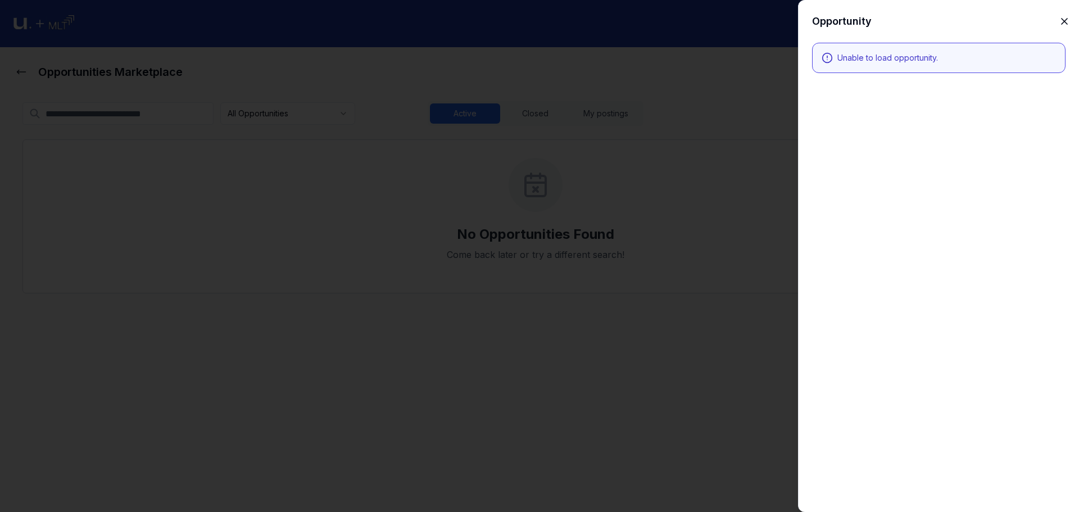
click at [1068, 21] on icon "button" at bounding box center [1064, 21] width 11 height 11
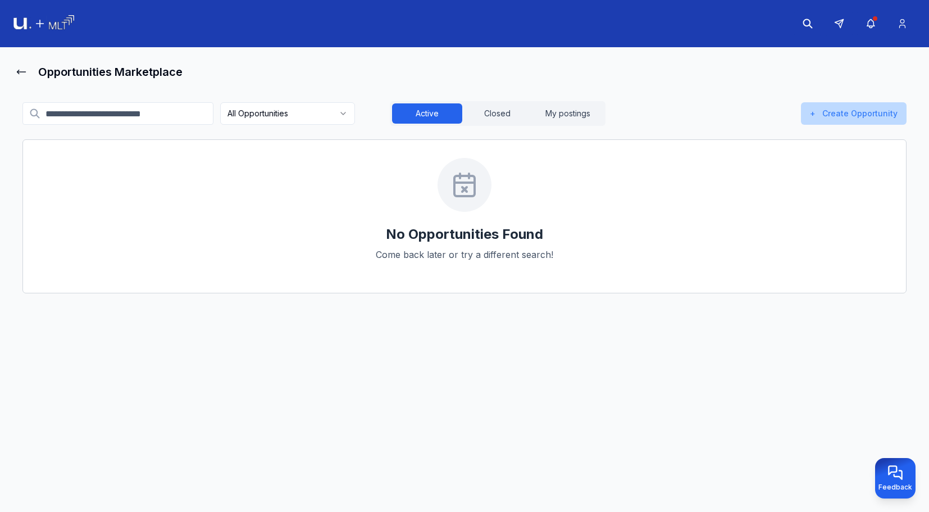
click at [845, 116] on button "+ Create Opportunity" at bounding box center [854, 113] width 106 height 22
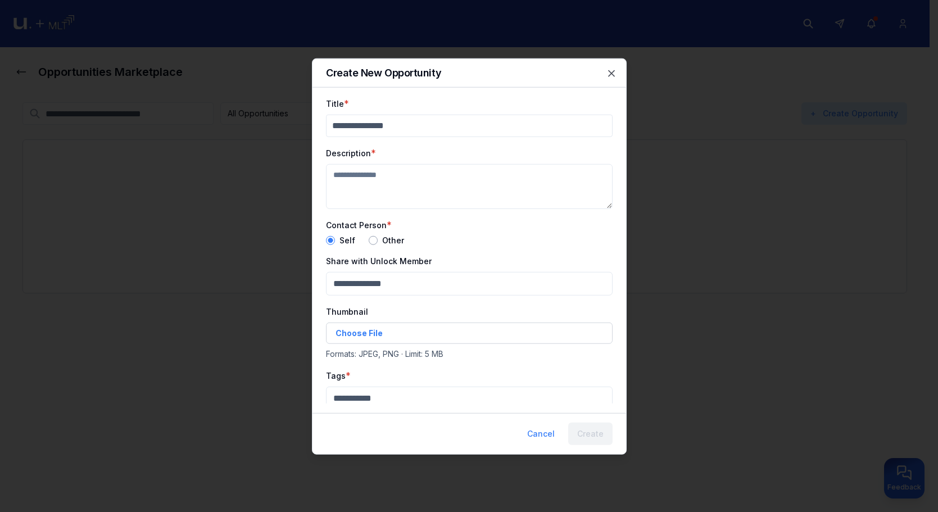
click at [484, 135] on input "Title" at bounding box center [469, 125] width 287 height 22
type input "**"
click at [467, 182] on textarea "Description" at bounding box center [469, 186] width 287 height 45
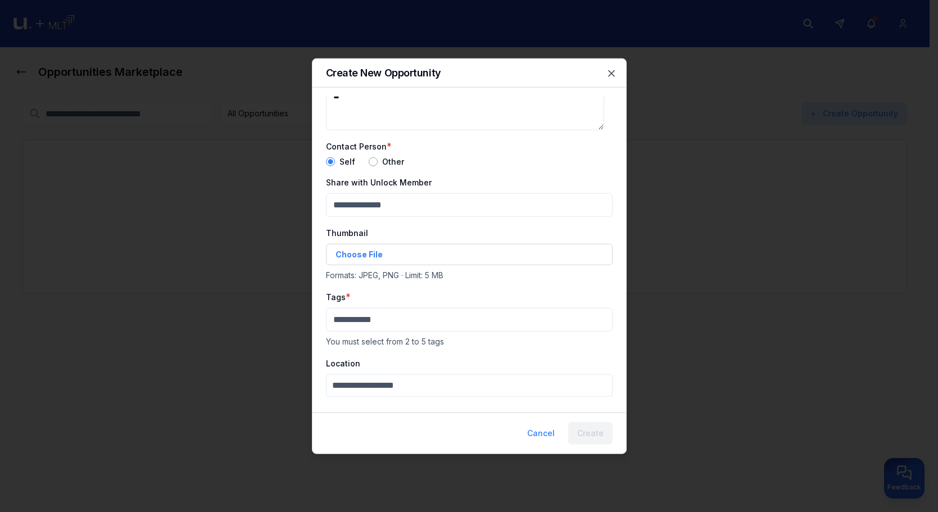
scroll to position [121, 0]
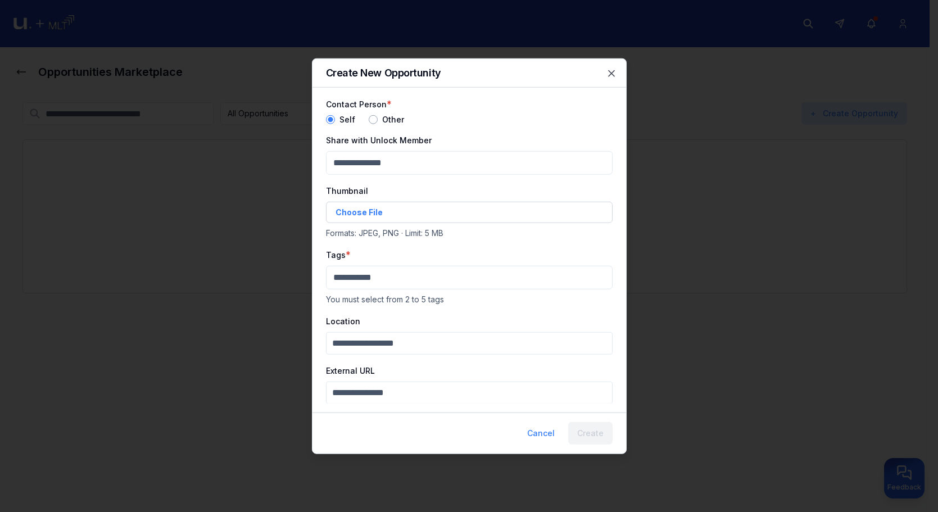
type textarea "**"
drag, startPoint x: 429, startPoint y: 262, endPoint x: 433, endPoint y: 284, distance: 22.2
click at [429, 264] on div "Tags * You must select from 2 to 5 tags" at bounding box center [469, 275] width 287 height 57
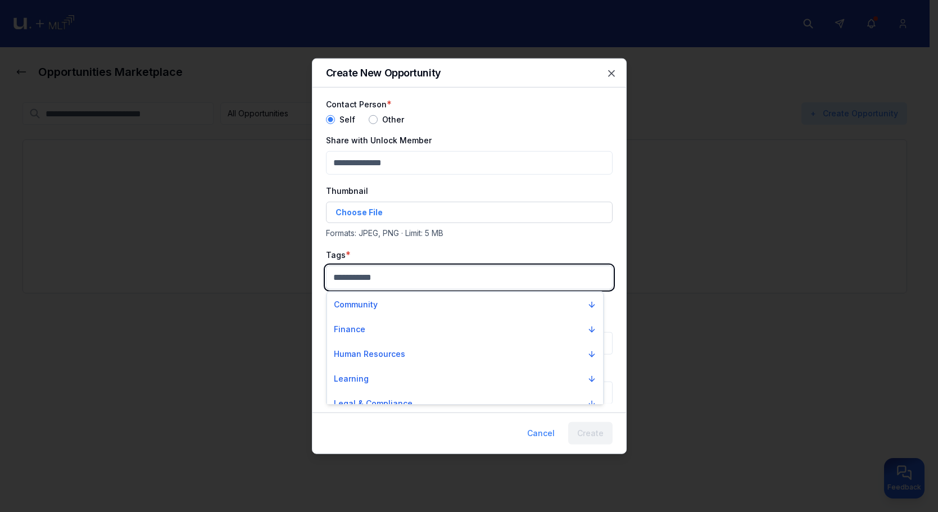
click at [436, 285] on body "Opportunities Marketplace All Opportunities Active Closed My postings + Create …" at bounding box center [464, 256] width 929 height 512
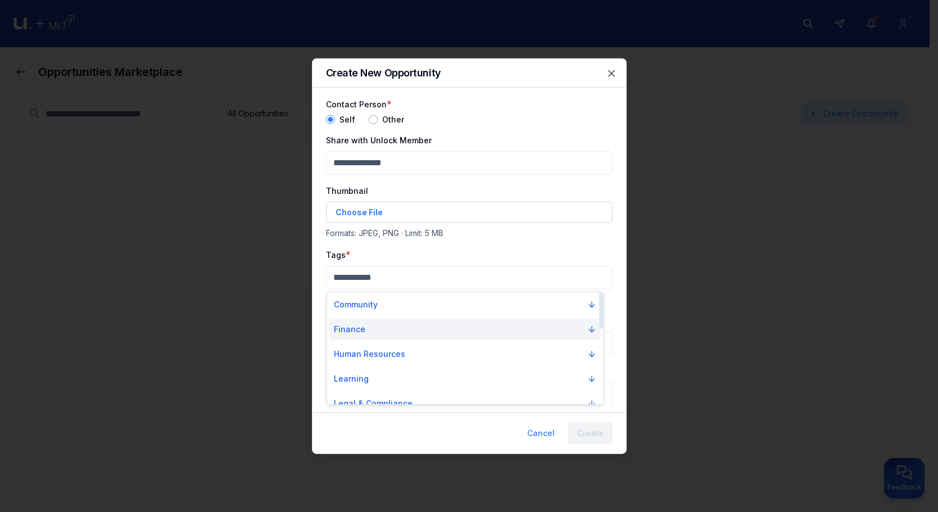
click at [425, 324] on button "Finance" at bounding box center [464, 329] width 271 height 20
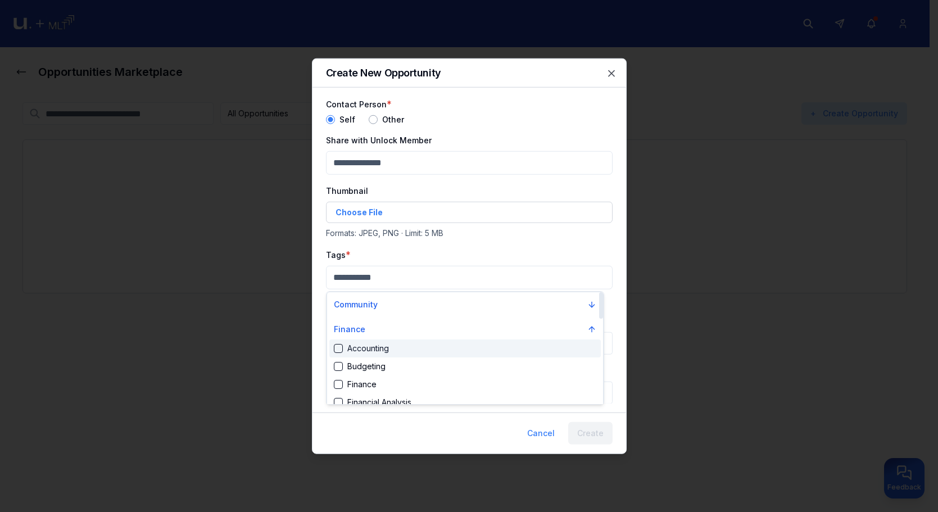
drag, startPoint x: 424, startPoint y: 341, endPoint x: 427, endPoint y: 351, distance: 9.8
click at [426, 349] on div "Accounting" at bounding box center [464, 348] width 271 height 18
click at [428, 356] on div "Accounting" at bounding box center [464, 351] width 271 height 18
click at [428, 356] on div "Accounting" at bounding box center [464, 348] width 271 height 18
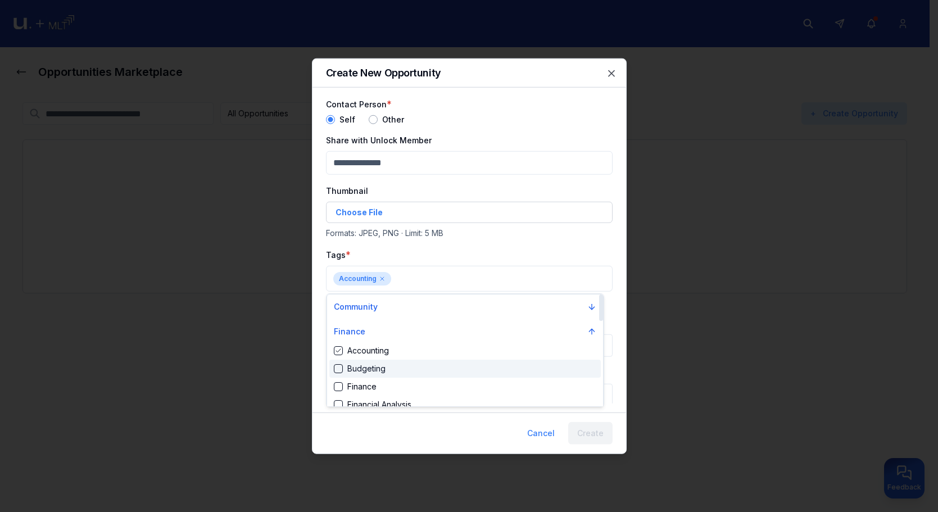
click at [433, 363] on div "Budgeting" at bounding box center [464, 369] width 271 height 18
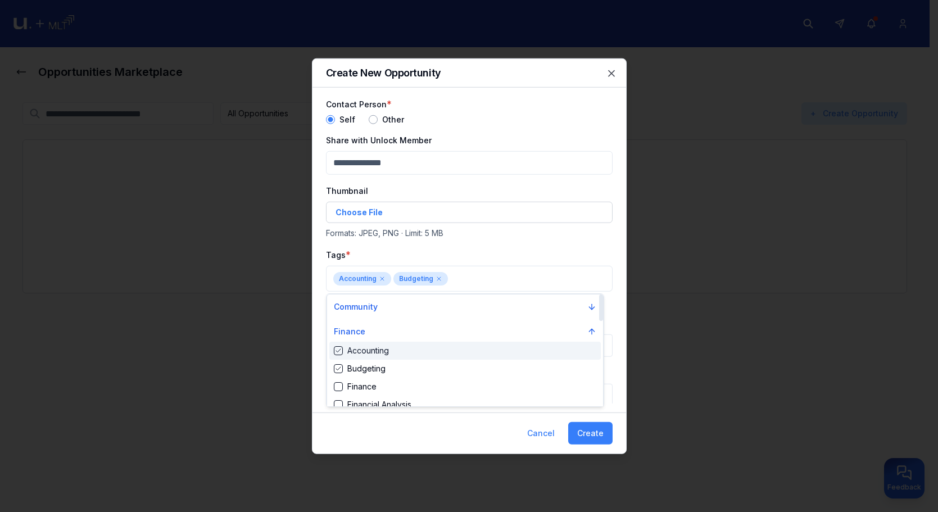
click at [439, 356] on div "Accounting" at bounding box center [464, 351] width 271 height 18
drag, startPoint x: 441, startPoint y: 354, endPoint x: 438, endPoint y: 361, distance: 7.6
click at [439, 358] on div "Accounting" at bounding box center [464, 351] width 271 height 18
click at [585, 433] on div at bounding box center [469, 256] width 938 height 512
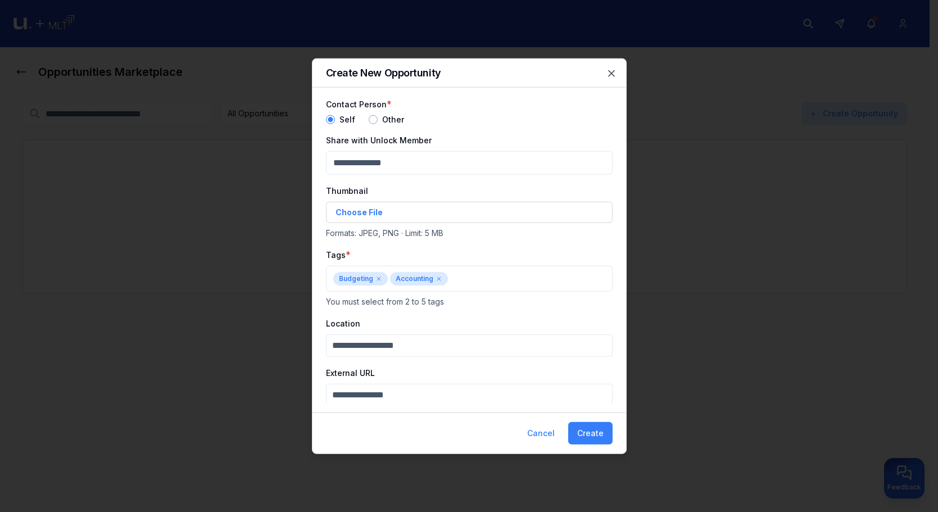
click at [585, 433] on button "Create" at bounding box center [590, 433] width 44 height 22
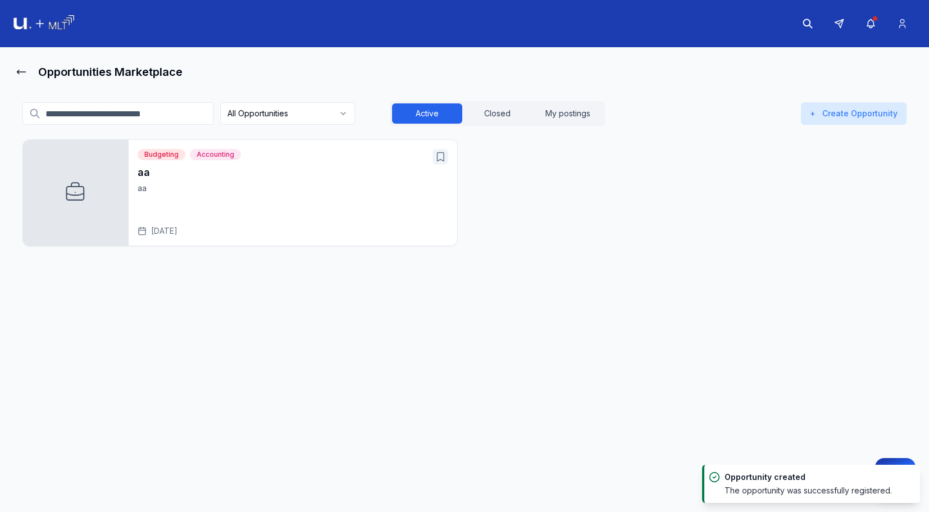
click at [442, 158] on icon "Open aa" at bounding box center [440, 156] width 11 height 11
click at [438, 160] on icon "Open aa" at bounding box center [441, 157] width 7 height 8
click at [253, 194] on div "aa aa [DATE]" at bounding box center [293, 201] width 311 height 72
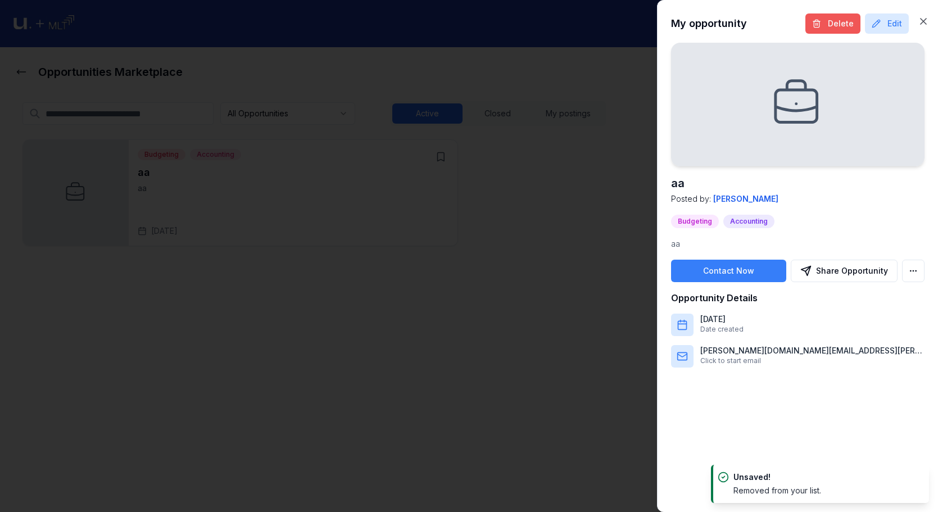
click at [814, 25] on icon at bounding box center [816, 23] width 9 height 9
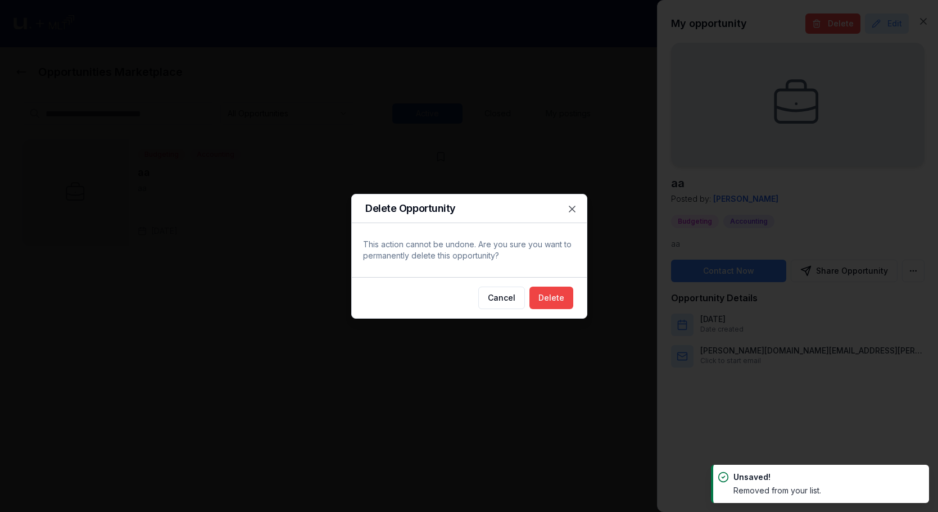
click at [576, 297] on div "Cancel Delete" at bounding box center [469, 297] width 235 height 41
click at [572, 296] on button "Delete" at bounding box center [551, 298] width 44 height 22
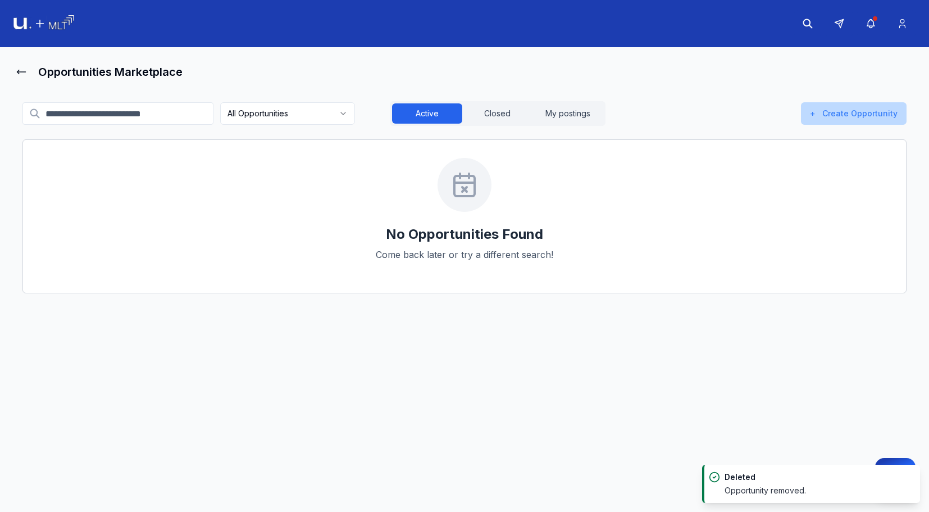
click at [836, 104] on button "+ Create Opportunity" at bounding box center [854, 113] width 106 height 22
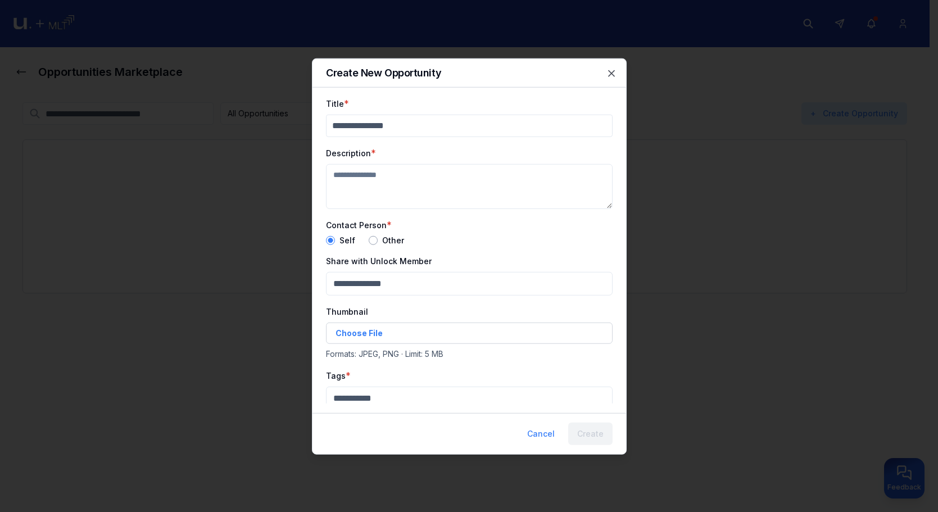
drag, startPoint x: 418, startPoint y: 125, endPoint x: 412, endPoint y: 134, distance: 10.6
click at [416, 126] on input "Title" at bounding box center [469, 125] width 287 height 22
type input "**"
click at [409, 177] on textarea "Description" at bounding box center [469, 186] width 287 height 45
type textarea "**"
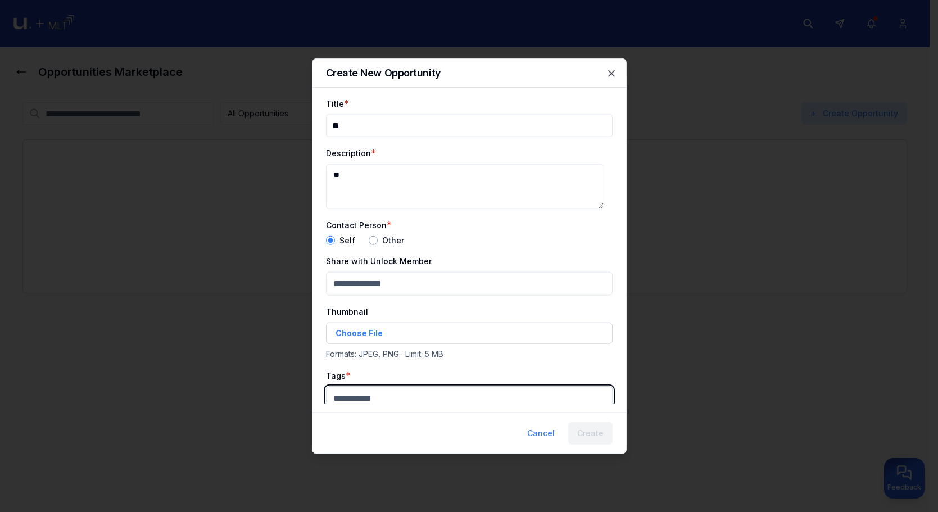
click at [399, 392] on body "Opportunities Marketplace All Opportunities Active Closed My postings + Create …" at bounding box center [464, 256] width 929 height 512
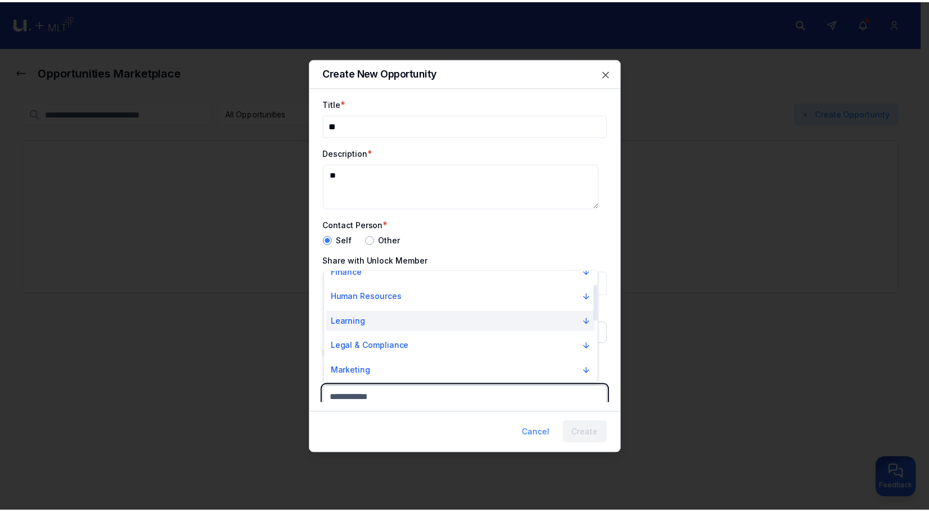
scroll to position [56, 0]
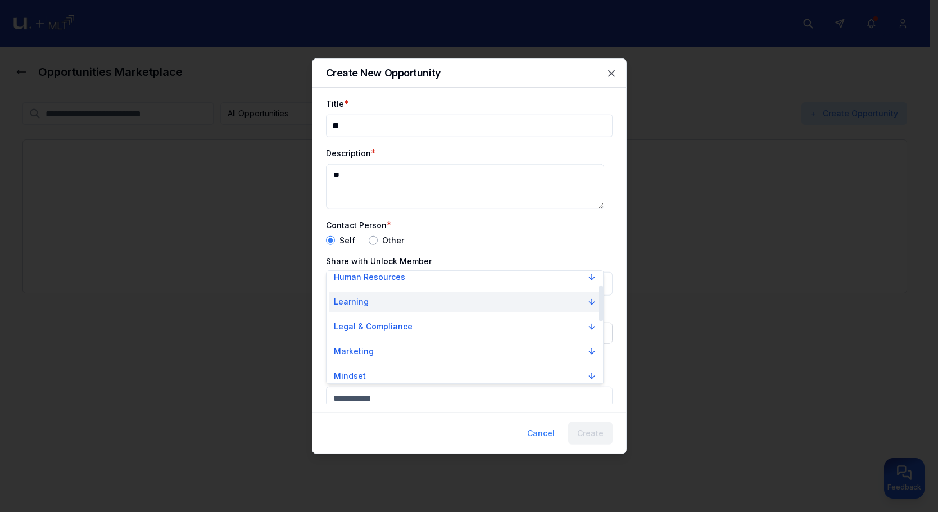
click at [409, 306] on button "Learning" at bounding box center [464, 302] width 271 height 20
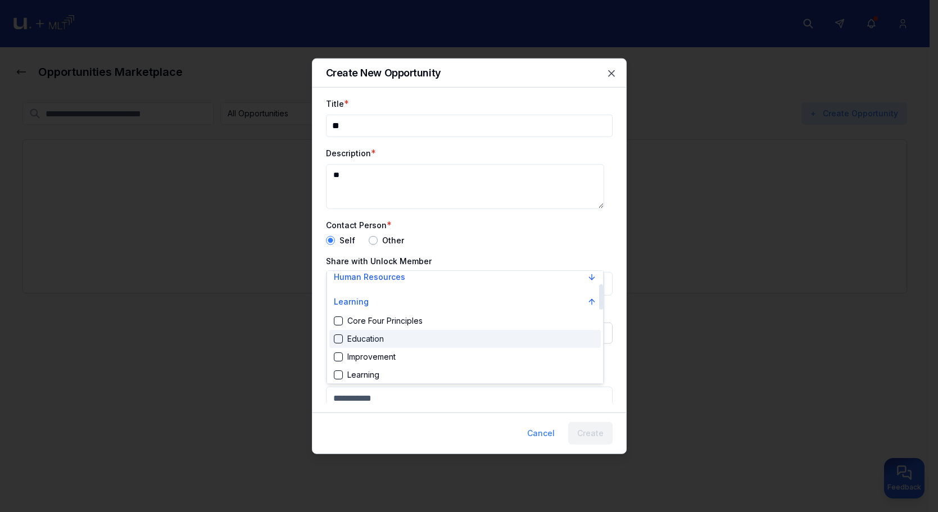
click at [406, 332] on div "Education" at bounding box center [464, 339] width 271 height 18
click at [416, 326] on div "Core Four Principles" at bounding box center [378, 320] width 89 height 11
click at [455, 324] on div "Core Four Principles" at bounding box center [464, 321] width 271 height 18
click at [506, 325] on div "Core Four Principles" at bounding box center [464, 321] width 271 height 18
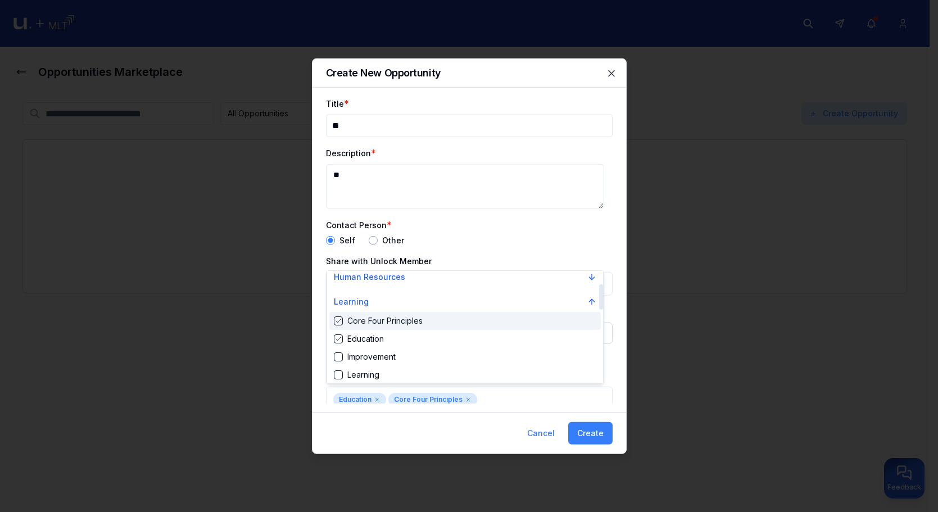
click at [537, 242] on div at bounding box center [469, 256] width 938 height 512
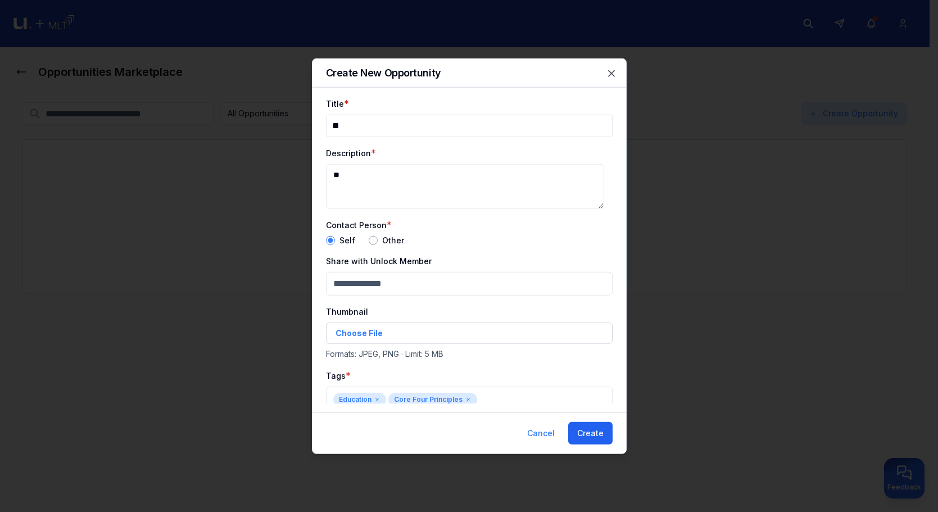
click at [600, 442] on button "Create" at bounding box center [590, 433] width 44 height 22
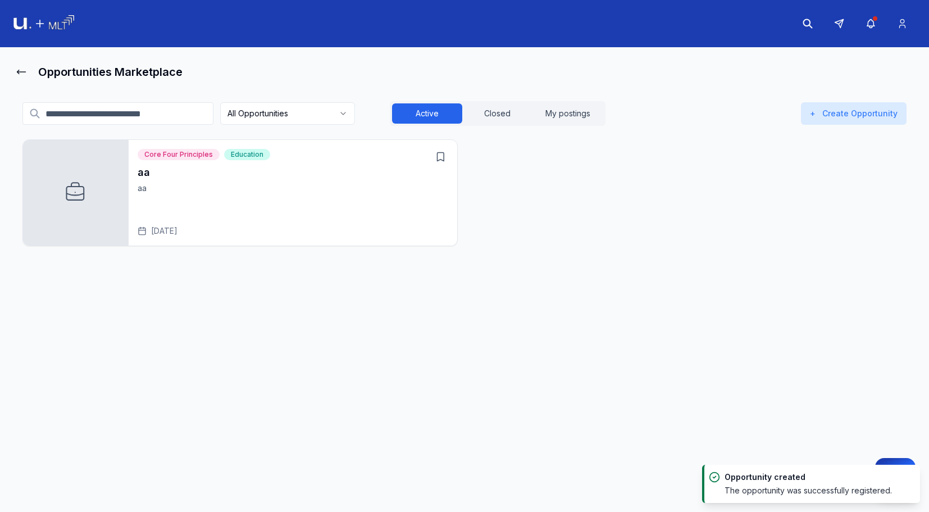
click at [421, 176] on h3 "aa" at bounding box center [293, 173] width 311 height 16
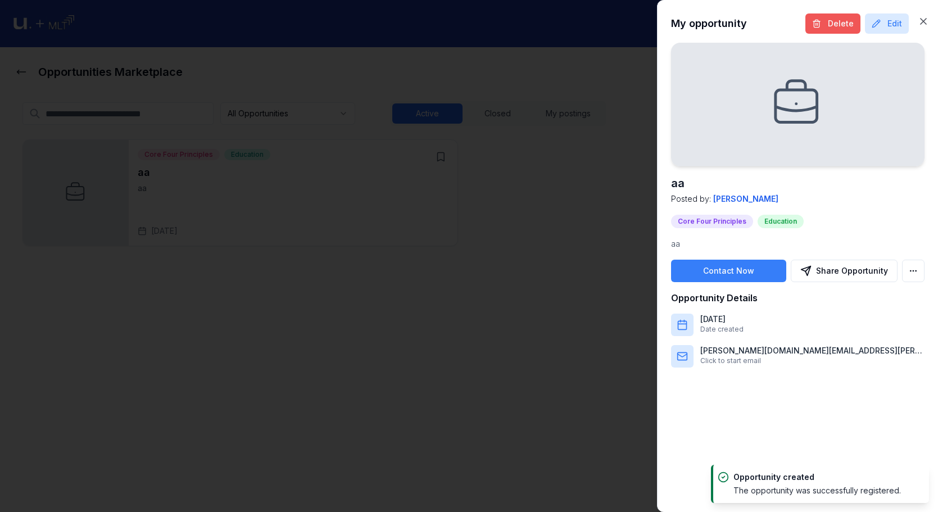
click at [851, 29] on button "Delete" at bounding box center [832, 23] width 55 height 20
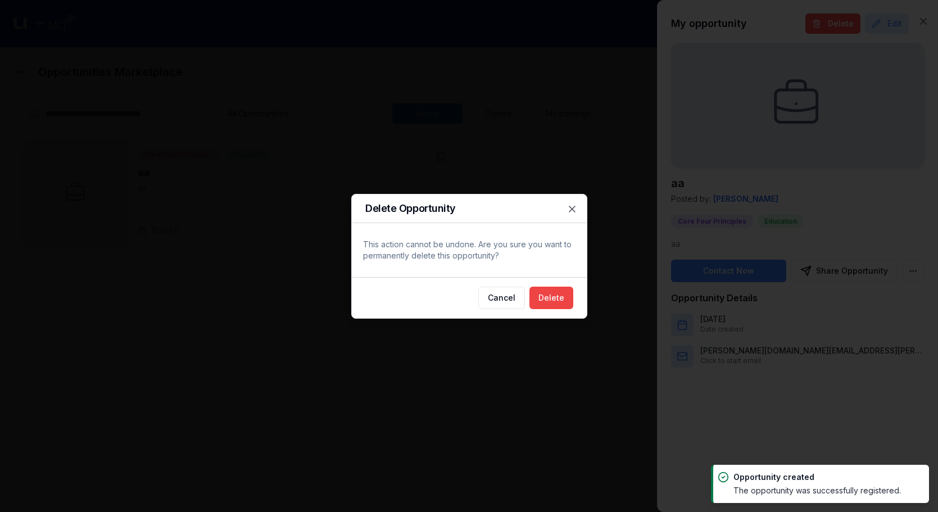
click at [548, 315] on div "Cancel Delete" at bounding box center [469, 297] width 235 height 41
click at [549, 294] on button "Delete" at bounding box center [551, 298] width 44 height 22
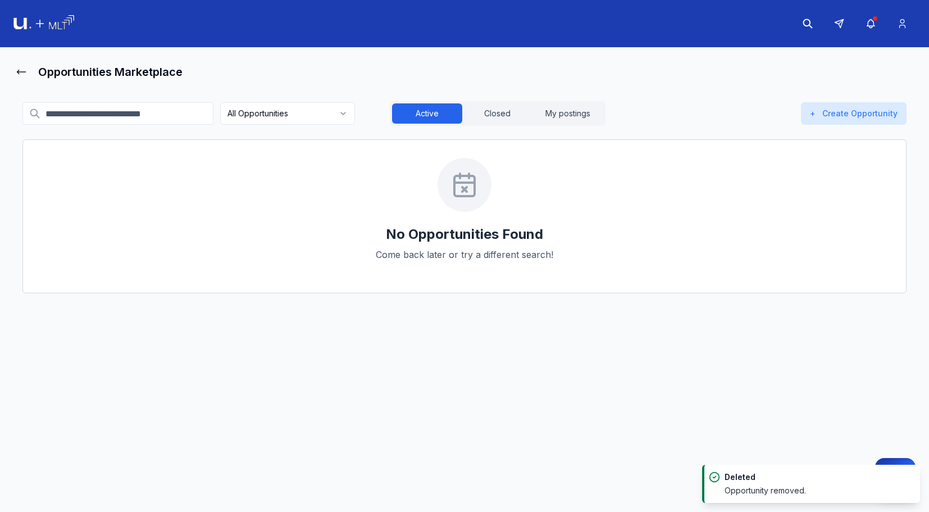
click at [51, 38] on header at bounding box center [464, 23] width 929 height 47
click at [55, 32] on header at bounding box center [464, 23] width 929 height 47
click at [56, 30] on img at bounding box center [43, 23] width 61 height 17
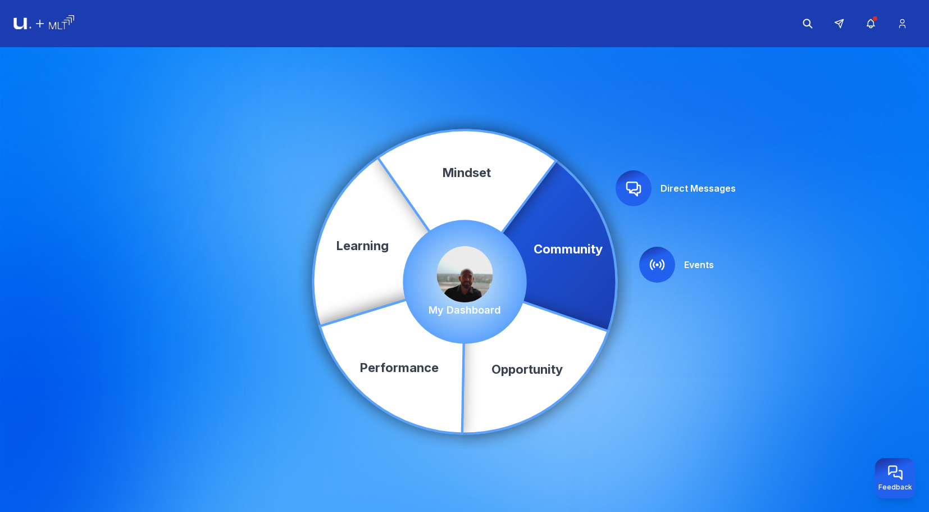
click at [484, 301] on div "My Dashboard" at bounding box center [465, 282] width 72 height 72
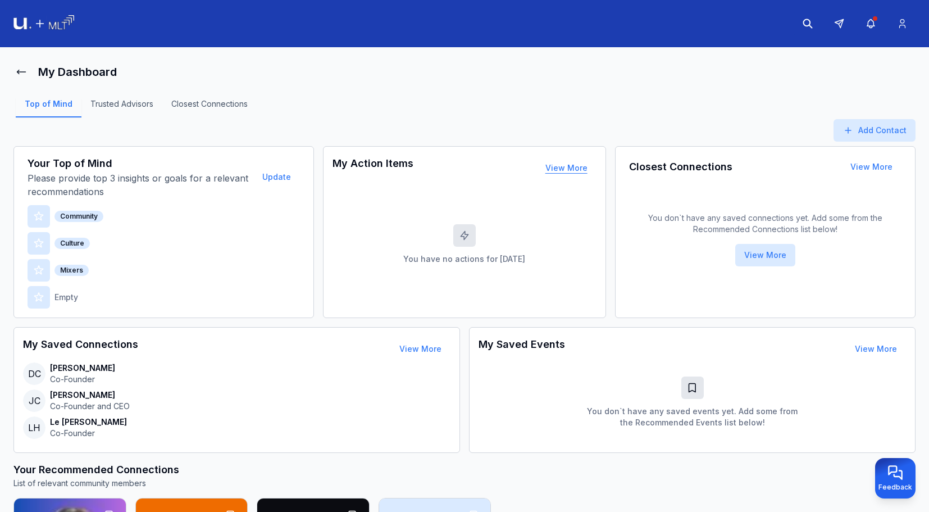
click at [571, 169] on button "View More" at bounding box center [567, 168] width 60 height 22
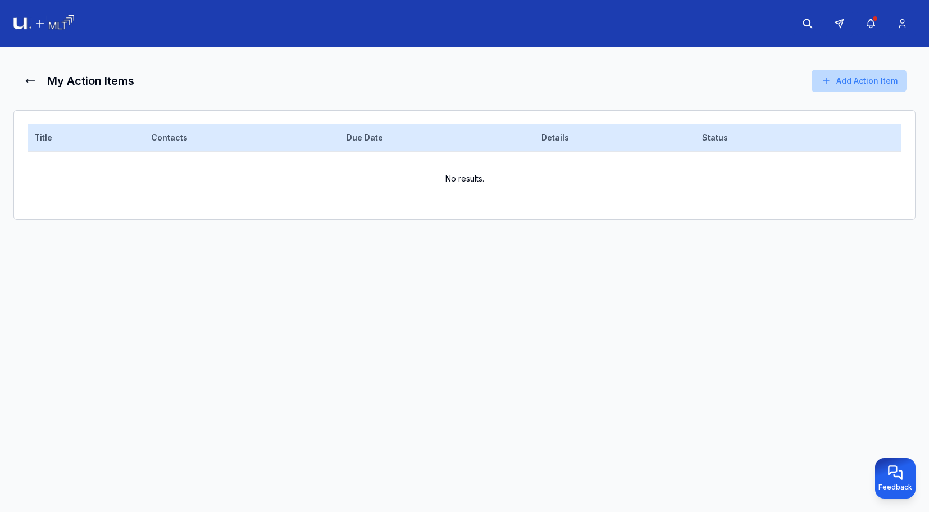
click at [876, 80] on button "Add Action Item" at bounding box center [859, 81] width 95 height 22
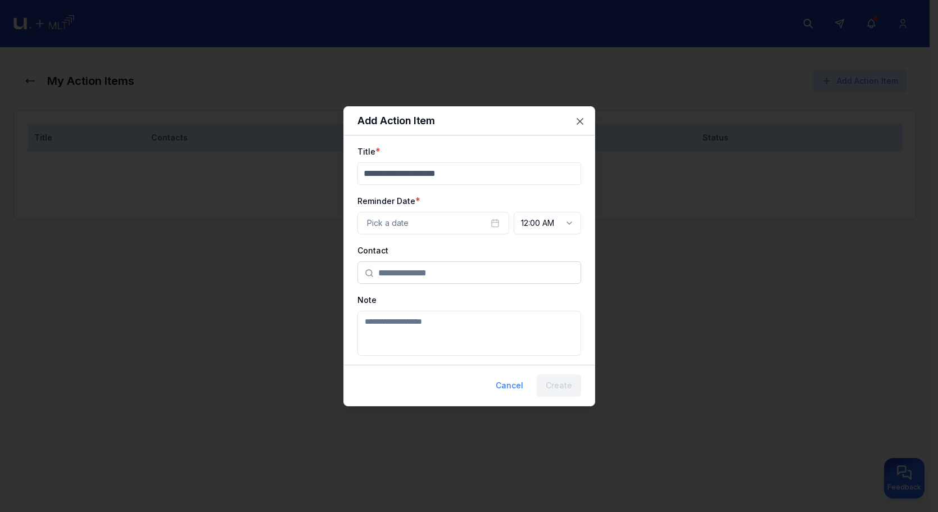
drag, startPoint x: 681, startPoint y: 143, endPoint x: 674, endPoint y: 159, distance: 17.3
click at [681, 144] on div at bounding box center [469, 256] width 938 height 512
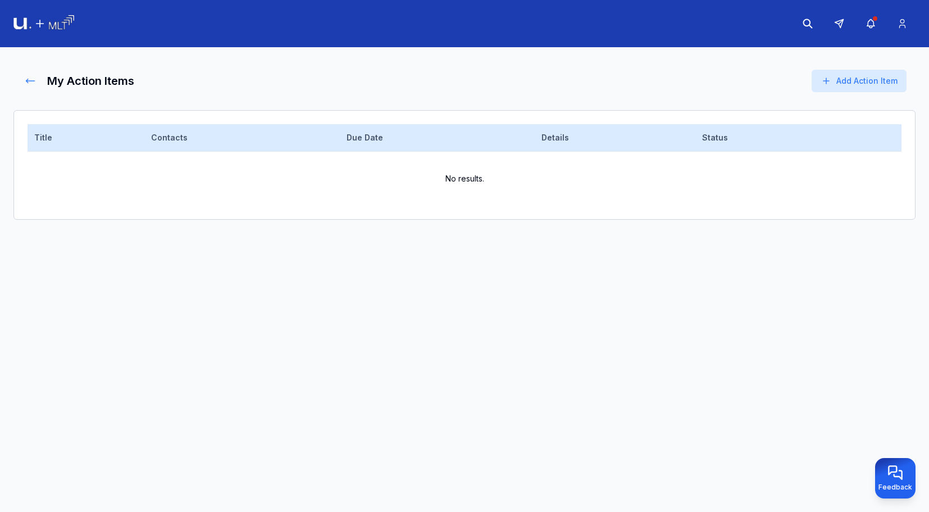
click at [29, 81] on icon at bounding box center [30, 80] width 11 height 11
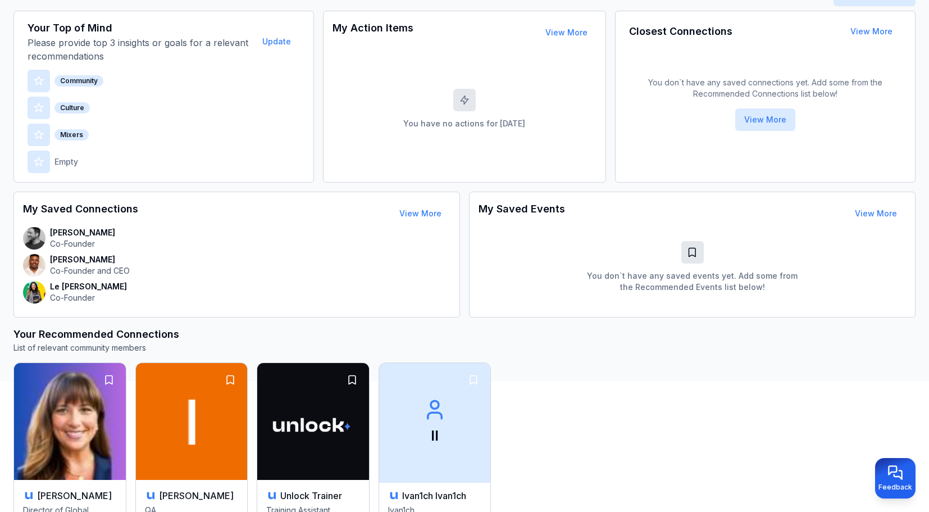
scroll to position [225, 0]
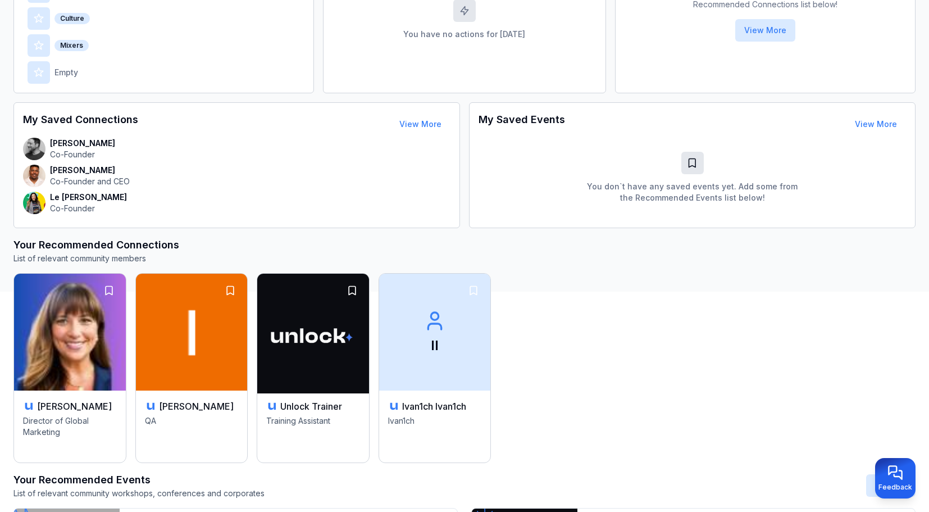
click at [341, 371] on img at bounding box center [313, 332] width 117 height 123
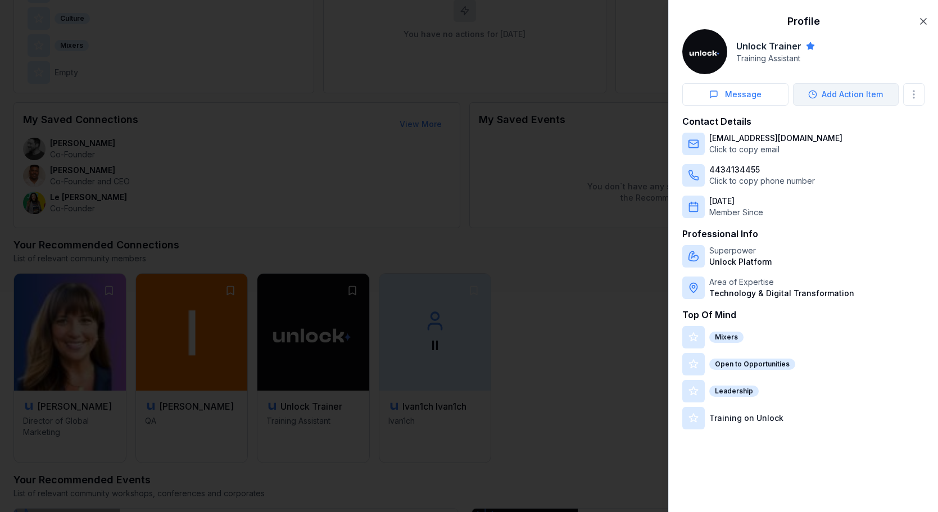
click at [834, 89] on button "Add Action Item" at bounding box center [846, 94] width 106 height 22
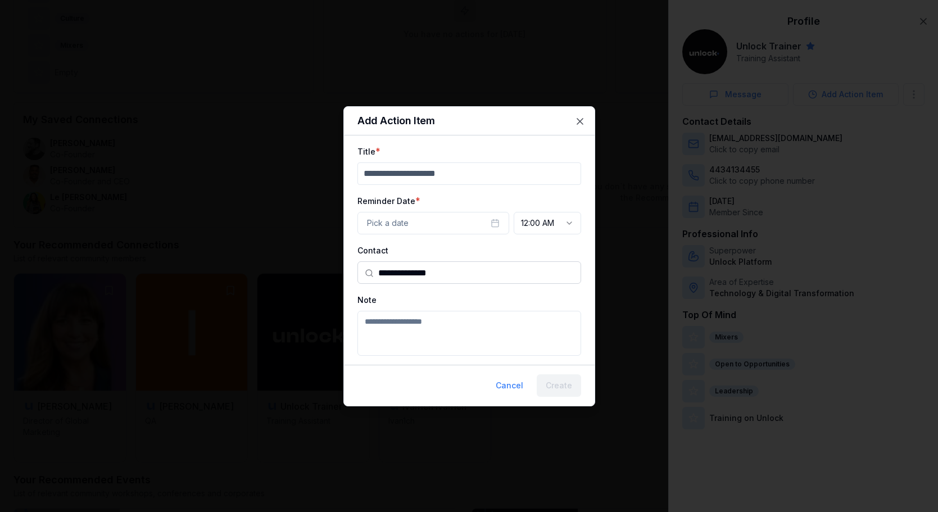
click at [565, 125] on h2 "Add Action Item" at bounding box center [469, 121] width 224 height 10
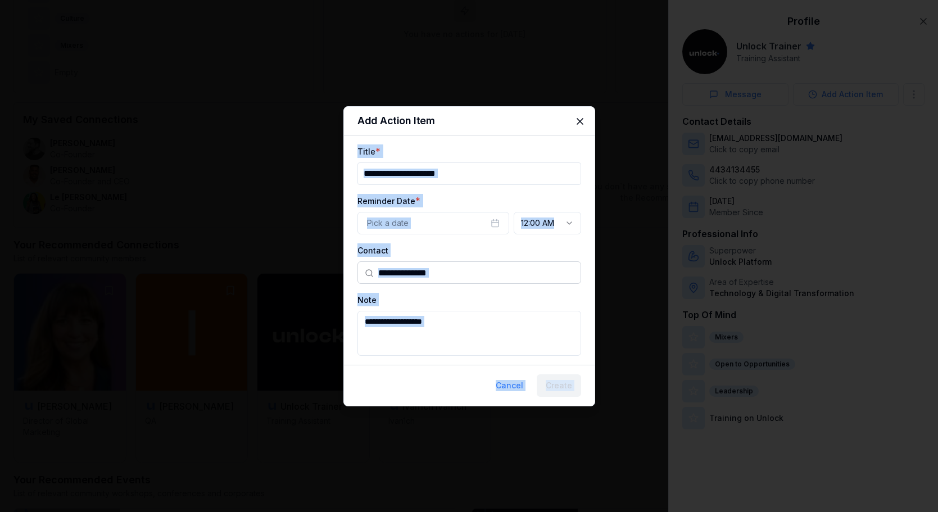
click at [577, 123] on div "**********" at bounding box center [469, 256] width 252 height 300
click at [579, 121] on icon "button" at bounding box center [580, 122] width 6 height 6
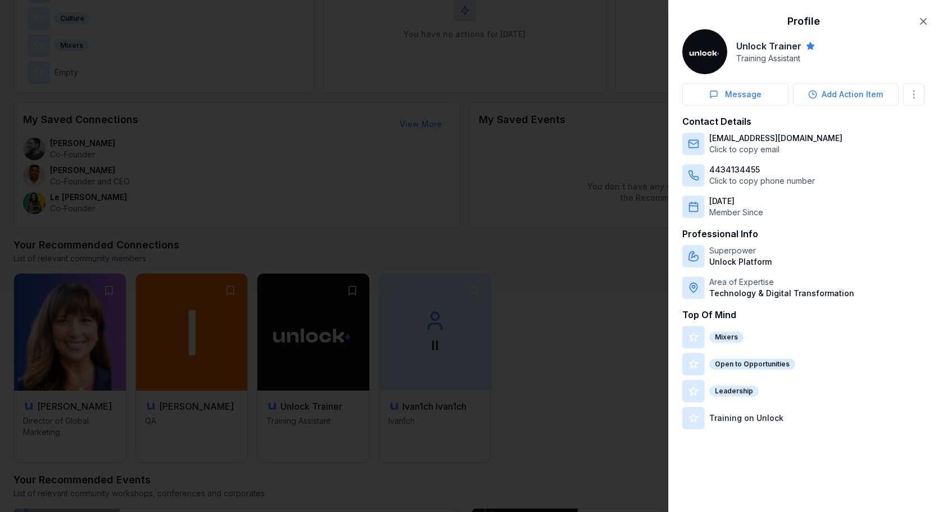
click at [591, 84] on div at bounding box center [469, 256] width 938 height 512
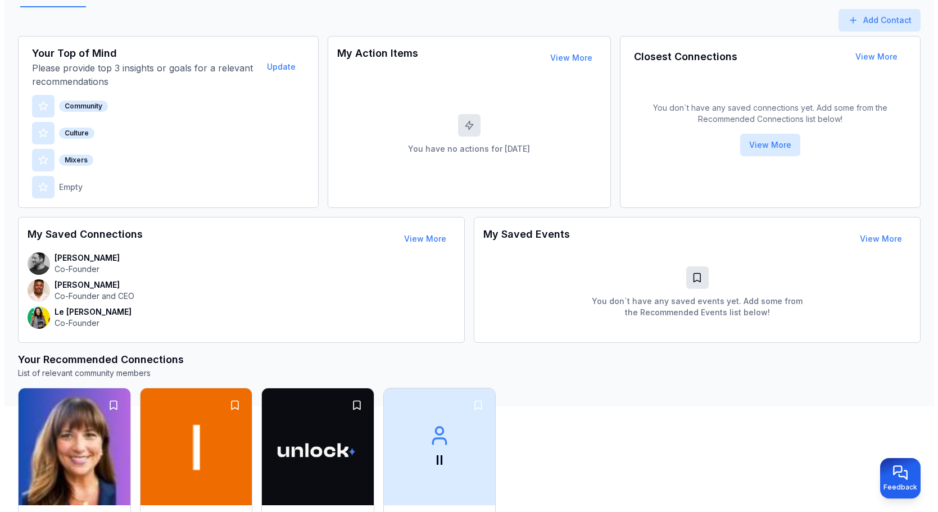
scroll to position [32, 0]
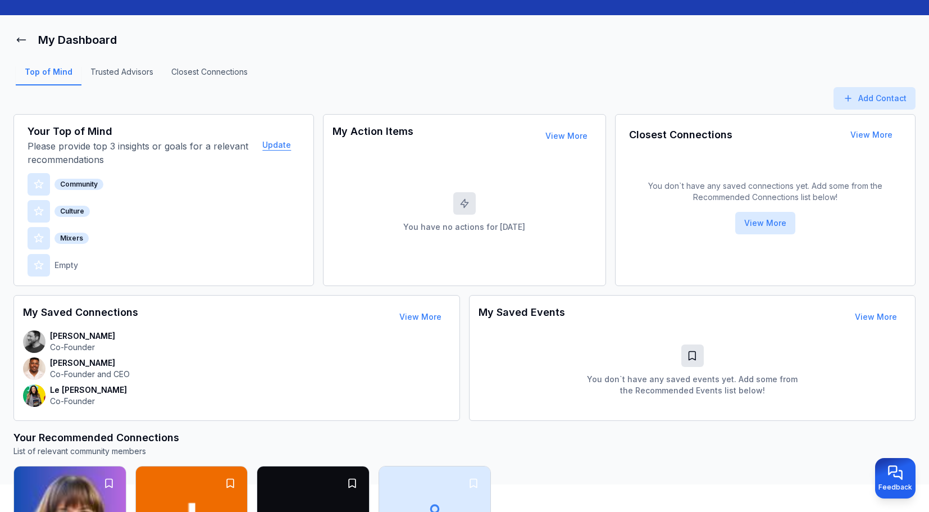
click at [285, 143] on button "Update" at bounding box center [276, 145] width 47 height 22
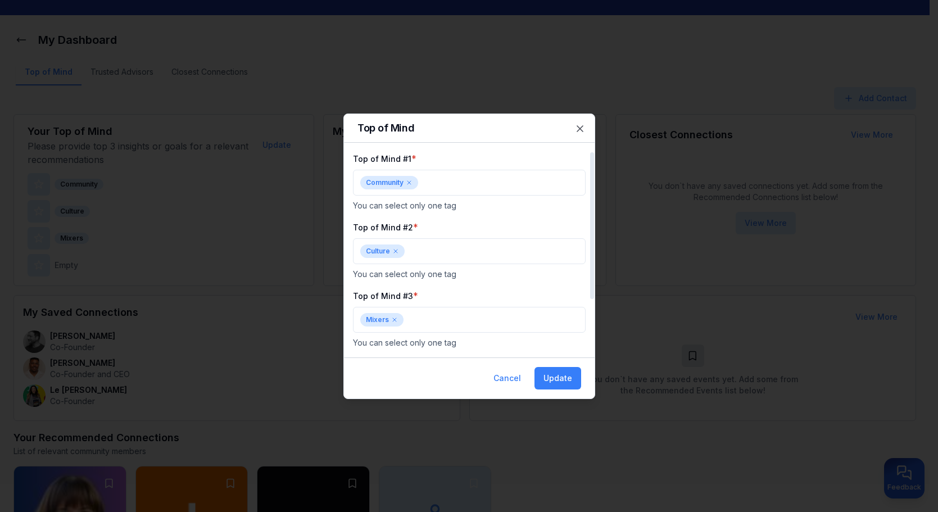
click at [409, 182] on icon at bounding box center [408, 182] width 3 height 3
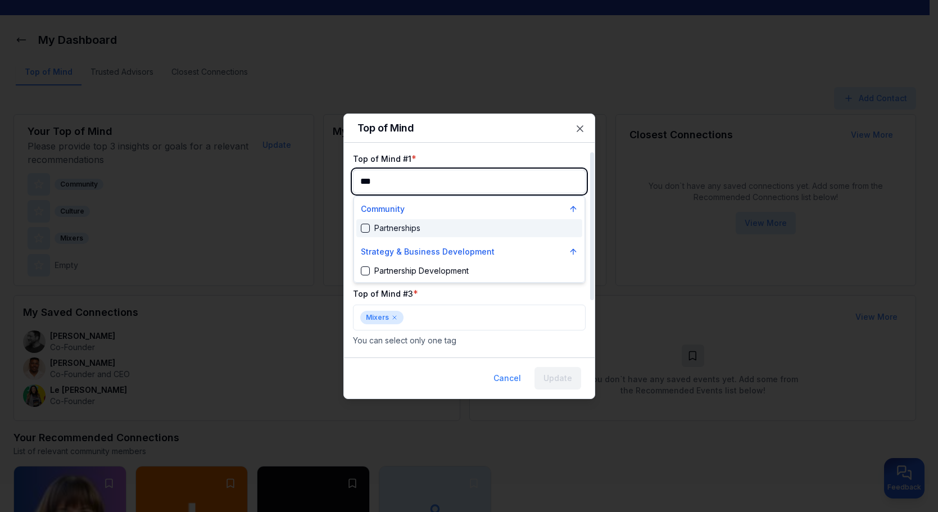
click at [415, 225] on div "Partnerships" at bounding box center [391, 228] width 60 height 11
type input "***"
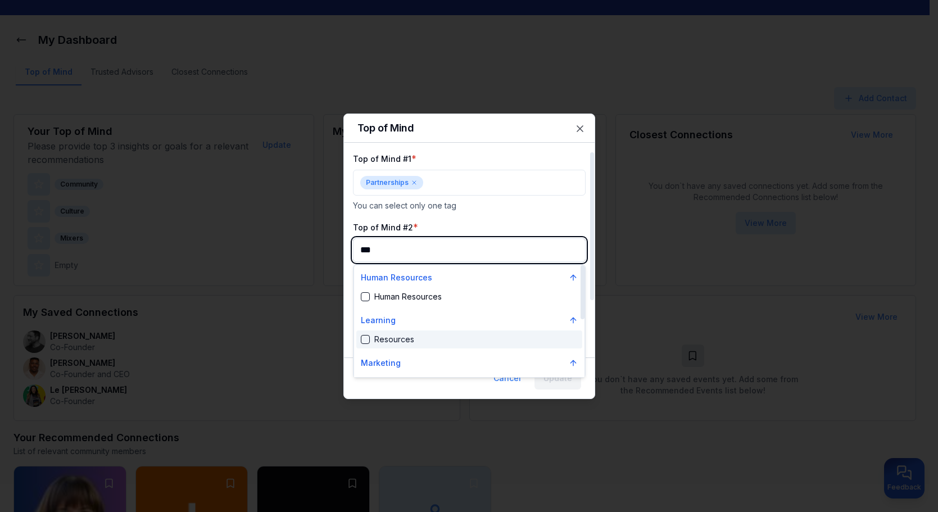
click at [420, 341] on div "Resources" at bounding box center [469, 339] width 226 height 18
type input "***"
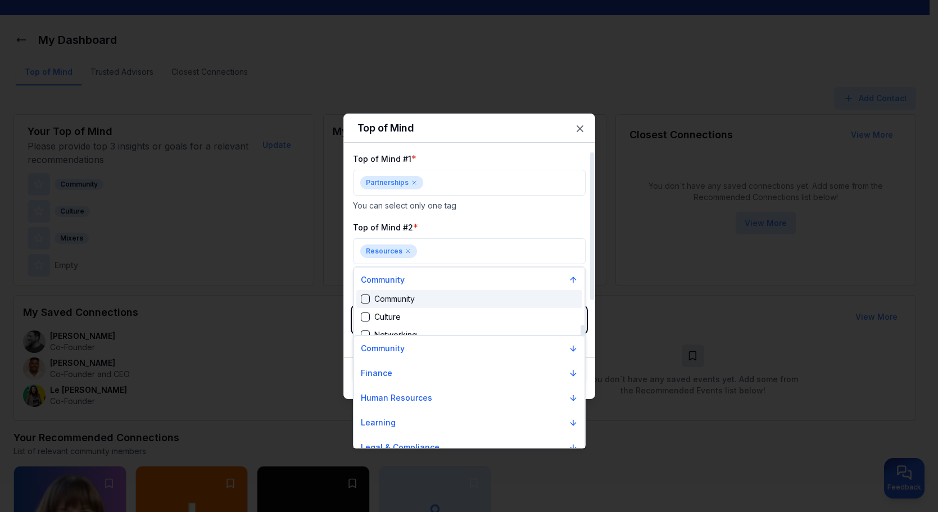
scroll to position [488, 0]
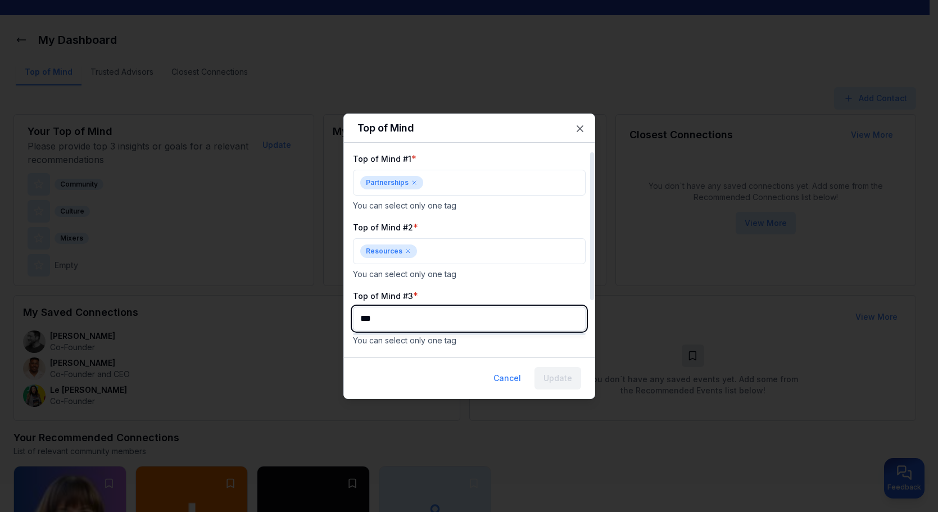
type input "****"
click at [414, 366] on div "Prospecting" at bounding box center [390, 365] width 58 height 11
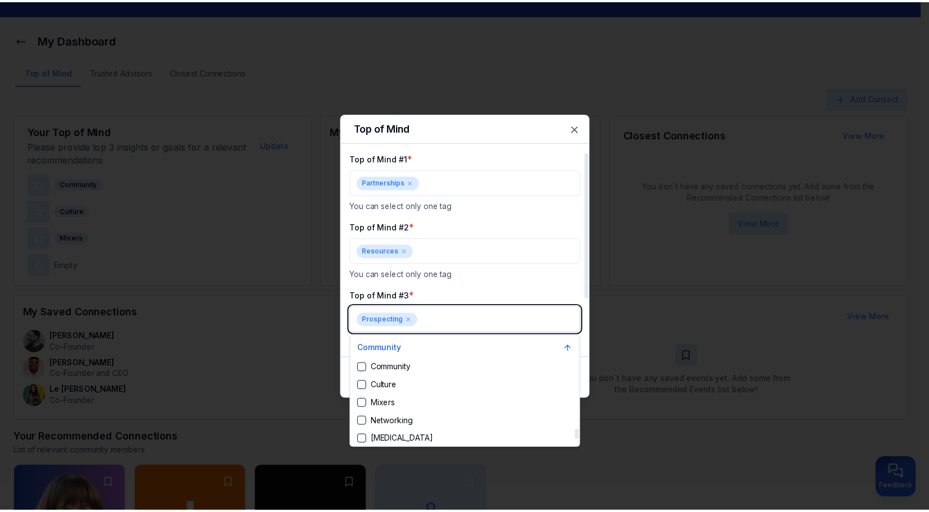
scroll to position [1862, 0]
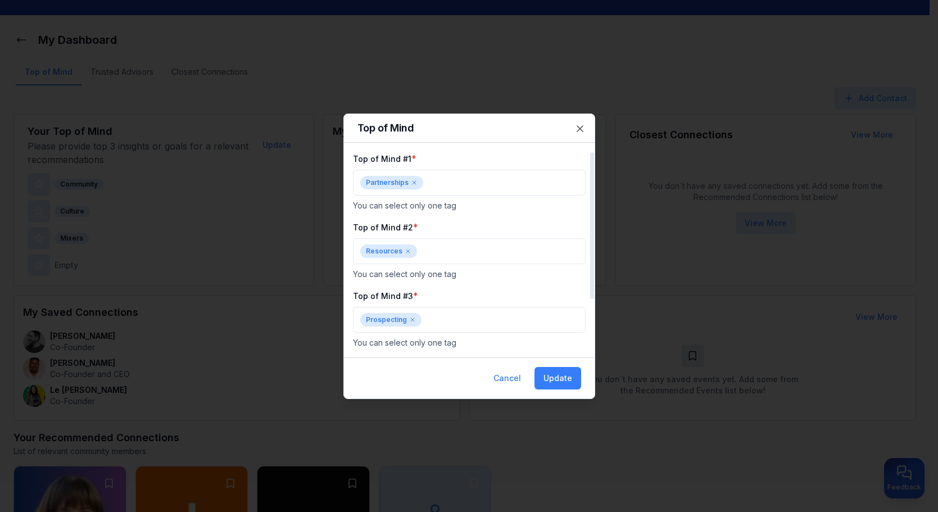
click at [507, 271] on p "You can select only one tag" at bounding box center [469, 274] width 233 height 11
click at [571, 383] on button "Update" at bounding box center [557, 378] width 47 height 22
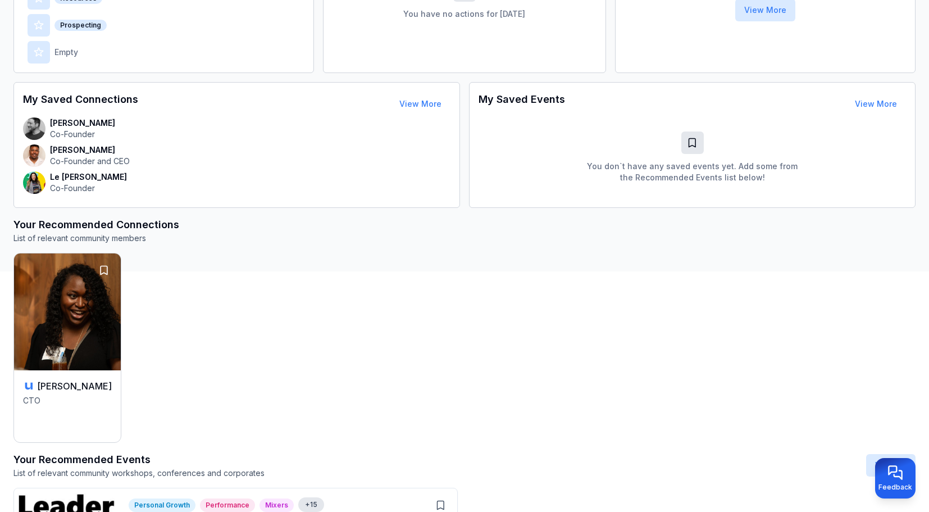
scroll to position [361, 0]
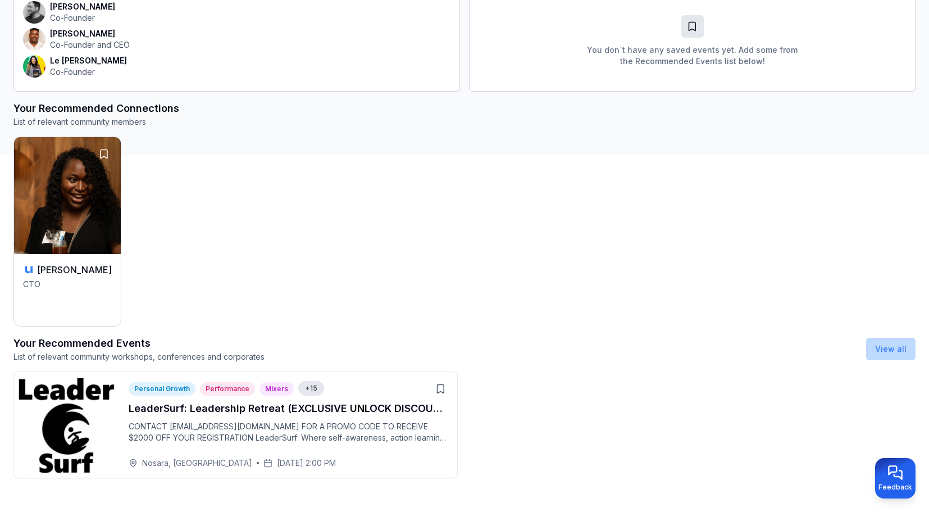
click at [902, 355] on button "View all" at bounding box center [891, 349] width 49 height 22
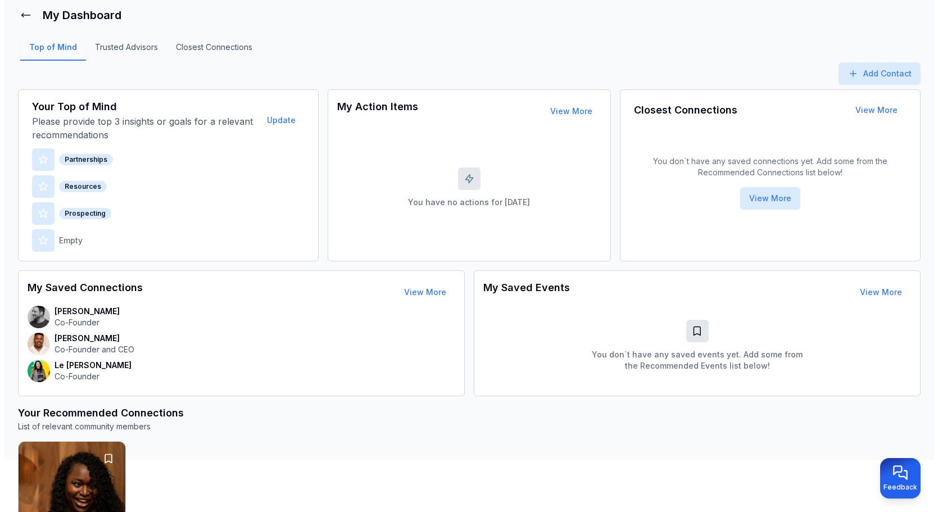
scroll to position [0, 0]
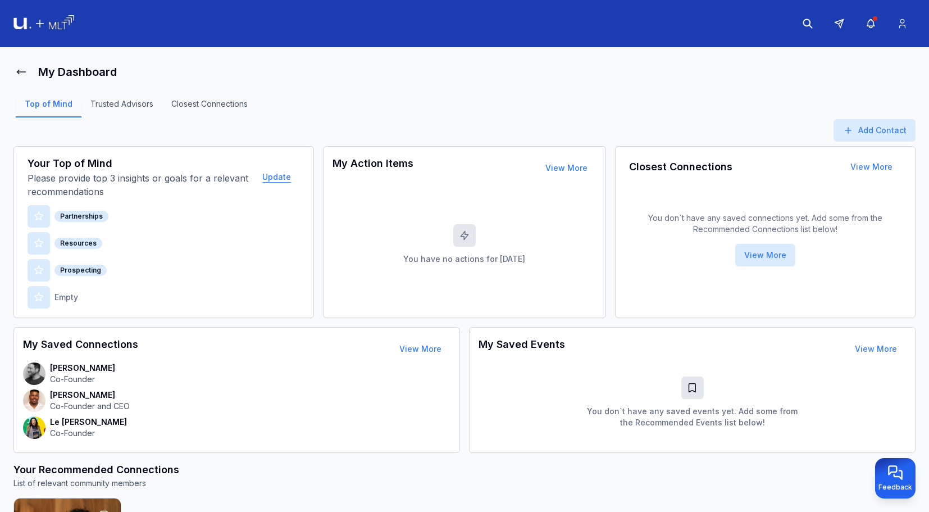
click at [281, 175] on button "Update" at bounding box center [276, 177] width 47 height 22
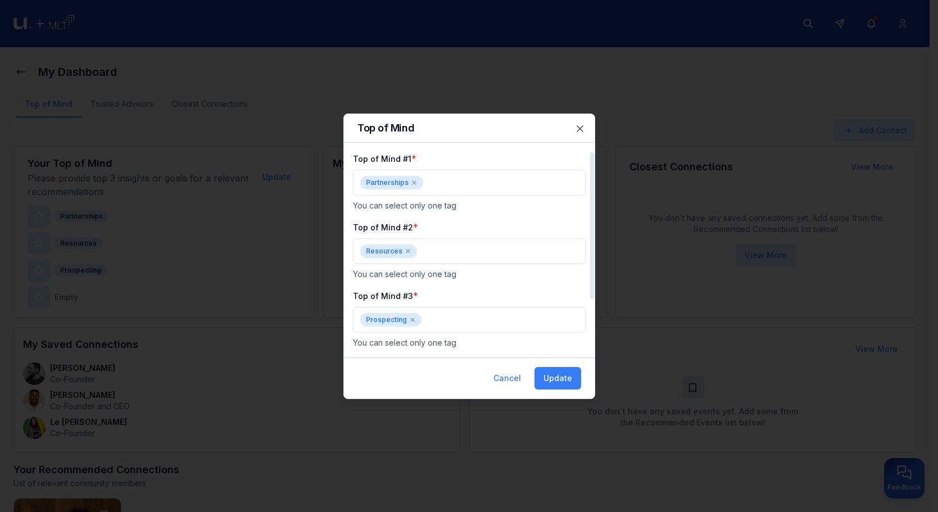
click at [406, 251] on icon at bounding box center [408, 251] width 7 height 7
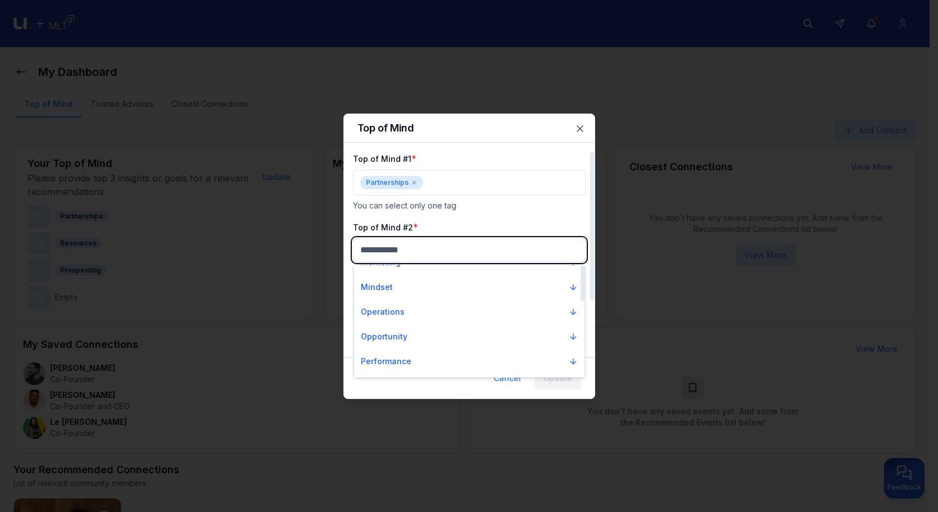
scroll to position [235, 0]
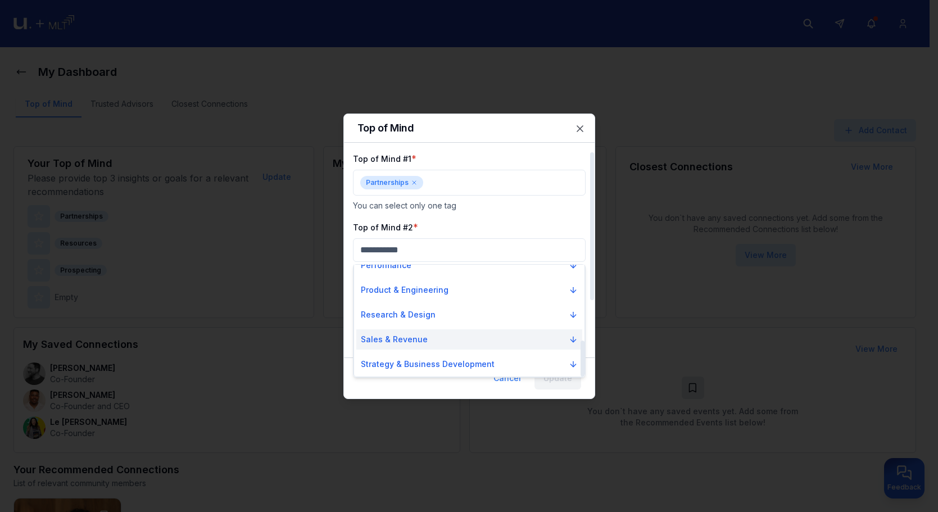
click at [400, 349] on button "Sales & Revenue" at bounding box center [469, 339] width 226 height 20
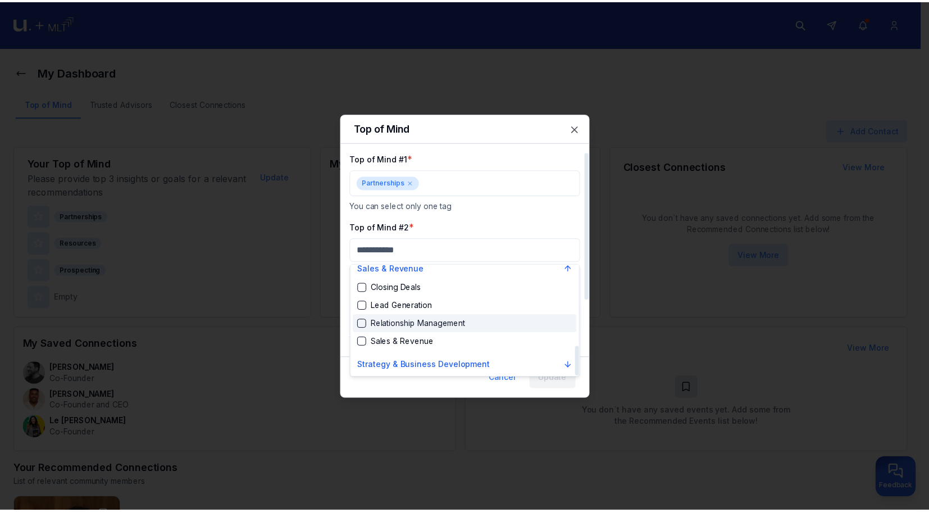
scroll to position [307, 0]
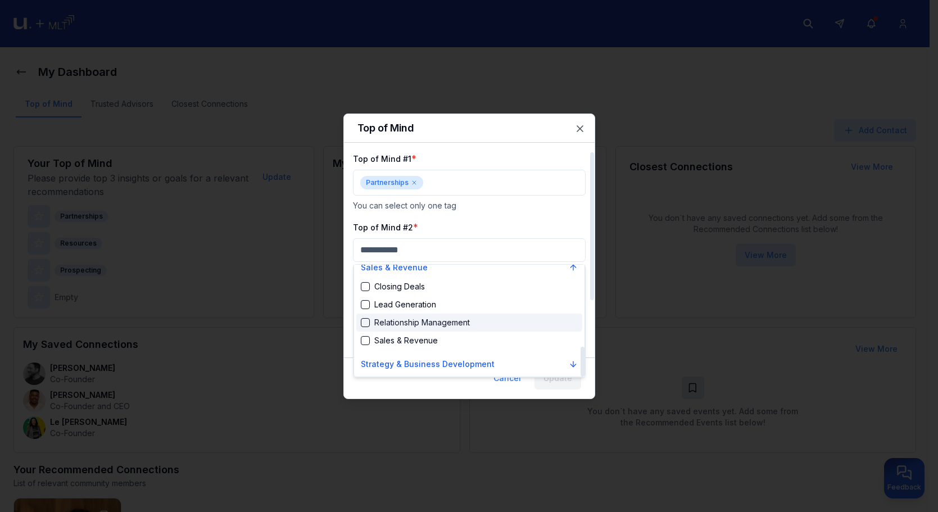
click at [430, 325] on div "Relationship Management" at bounding box center [415, 322] width 109 height 11
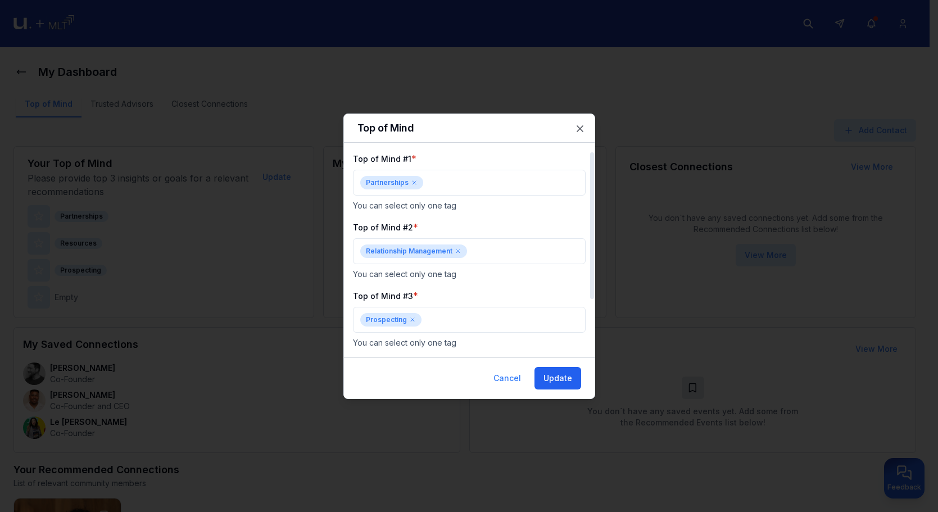
click at [559, 380] on button "Update" at bounding box center [557, 378] width 47 height 22
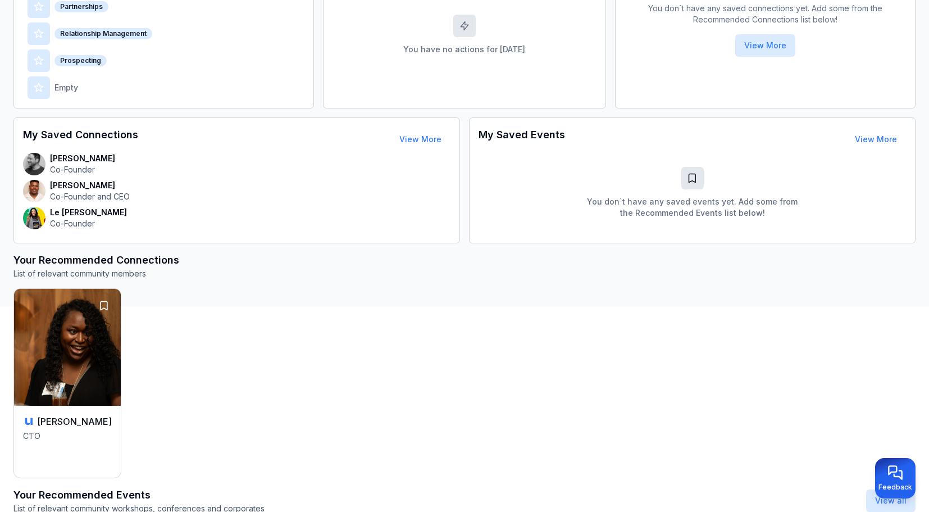
scroll to position [337, 0]
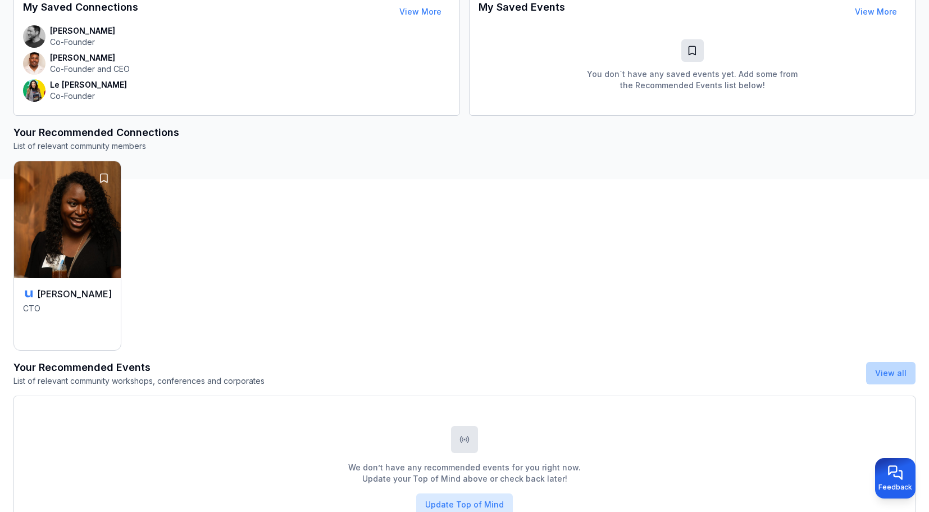
click at [891, 378] on button "View all" at bounding box center [891, 373] width 49 height 22
click at [897, 377] on link "View all" at bounding box center [891, 373] width 31 height 10
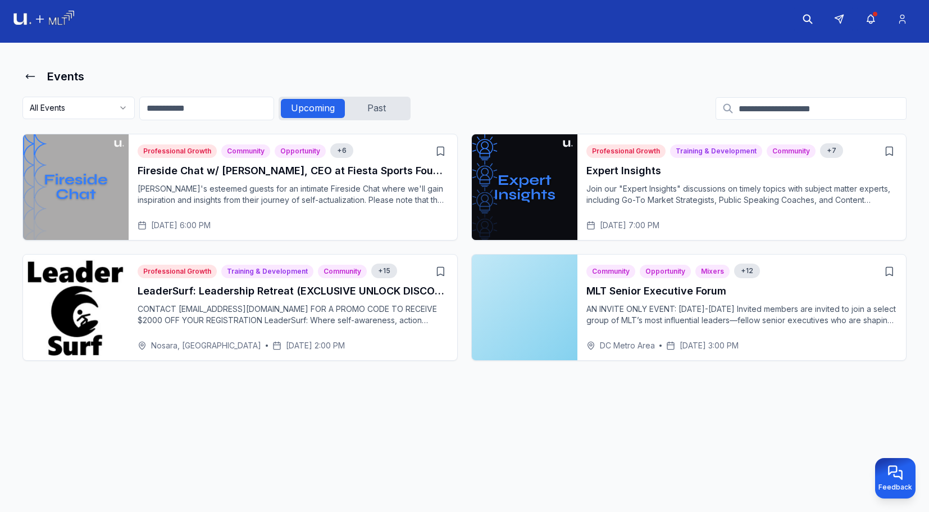
scroll to position [7, 0]
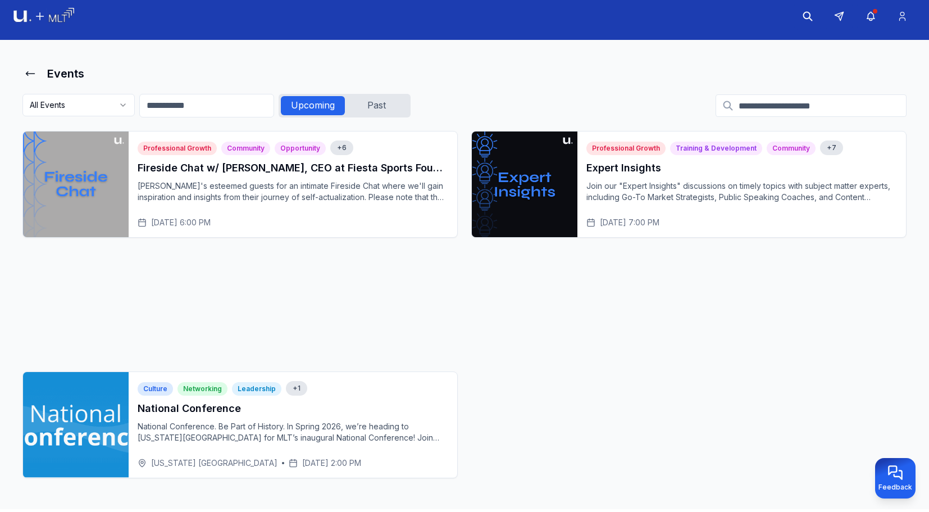
click at [55, 25] on img at bounding box center [43, 16] width 61 height 17
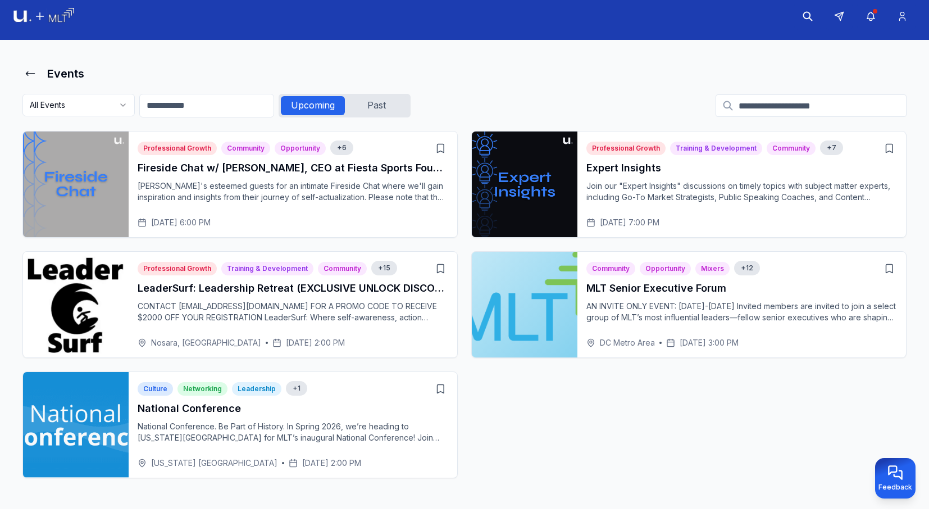
click at [56, 21] on img at bounding box center [43, 16] width 61 height 17
